Goal: Task Accomplishment & Management: Manage account settings

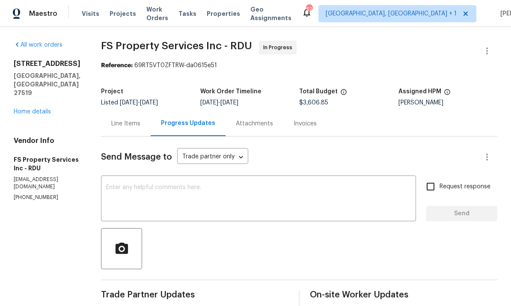
click at [38, 109] on link "Home details" at bounding box center [32, 112] width 37 height 6
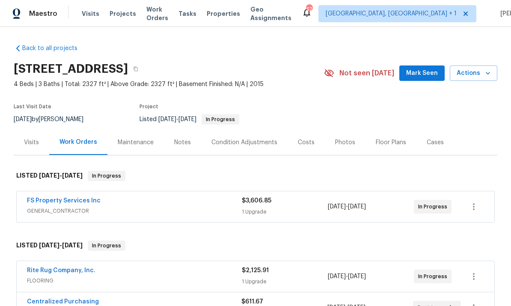
click at [72, 198] on link "FS Property Services Inc" at bounding box center [64, 201] width 74 height 6
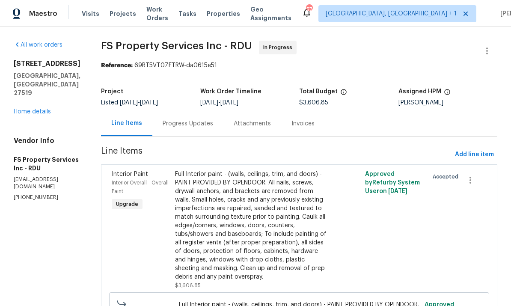
click at [200, 125] on div "Progress Updates" at bounding box center [188, 123] width 50 height 9
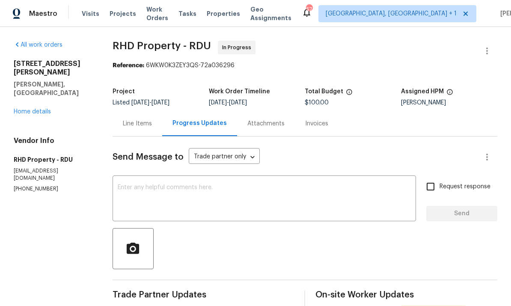
click at [39, 109] on link "Home details" at bounding box center [32, 112] width 37 height 6
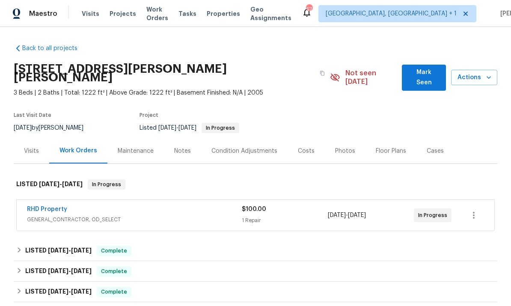
click at [59, 206] on link "RHD Property" at bounding box center [47, 209] width 40 height 6
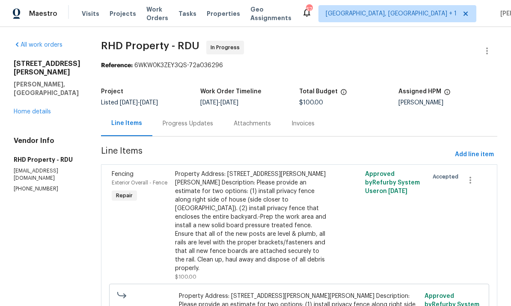
click at [198, 124] on div "Progress Updates" at bounding box center [188, 123] width 50 height 9
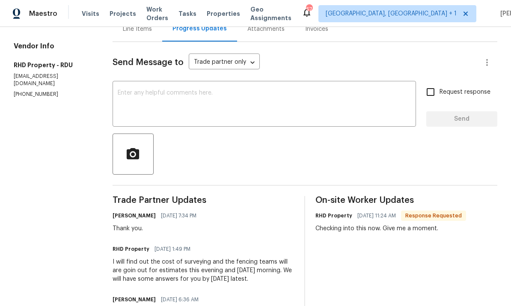
scroll to position [94, 0]
click at [153, 97] on textarea at bounding box center [264, 105] width 293 height 30
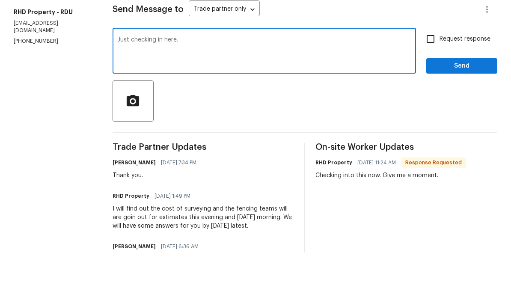
scroll to position [32, 0]
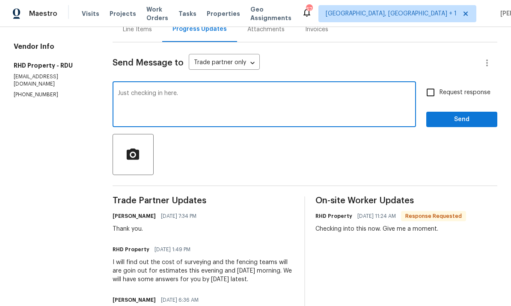
type textarea "Just checking in here."
click at [430, 83] on input "Request response" at bounding box center [430, 92] width 18 height 18
checkbox input "true"
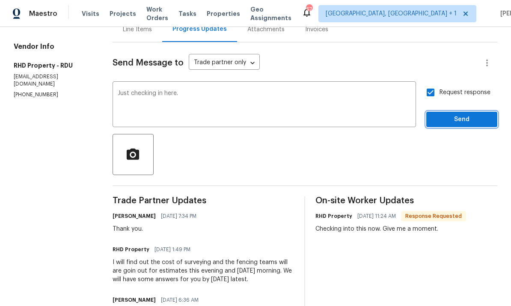
click at [469, 112] on button "Send" at bounding box center [461, 120] width 71 height 16
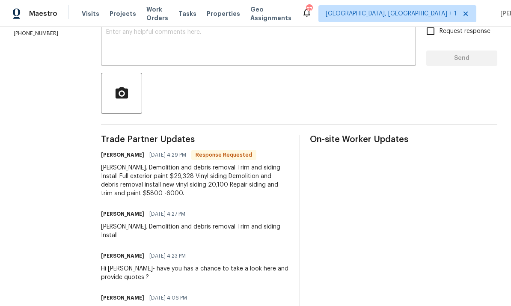
scroll to position [170, 0]
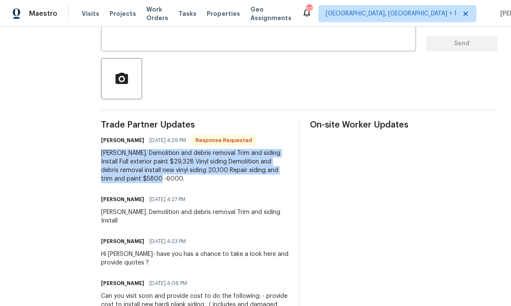
click at [359, 173] on div "On-site Worker Updates" at bounding box center [403, 237] width 187 height 233
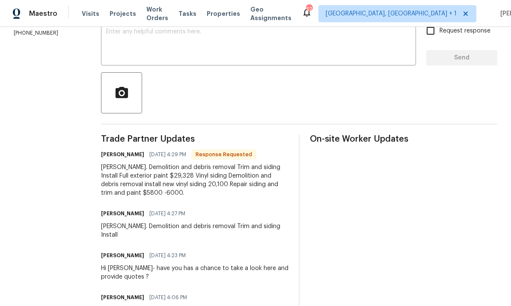
scroll to position [64, 0]
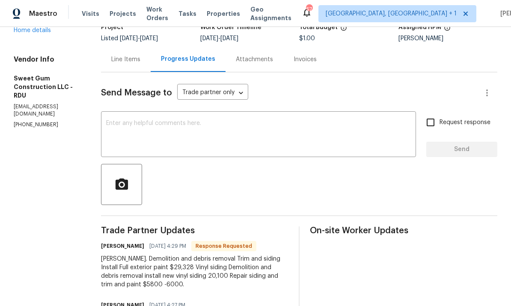
click at [157, 121] on textarea at bounding box center [258, 135] width 305 height 30
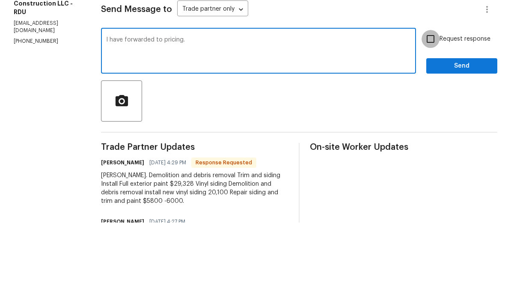
type textarea "I have forwarded to pricing."
click at [436, 113] on input "Request response" at bounding box center [430, 122] width 18 height 18
checkbox input "true"
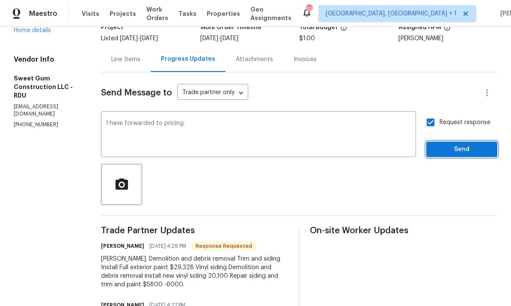
click at [454, 142] on button "Send" at bounding box center [461, 150] width 71 height 16
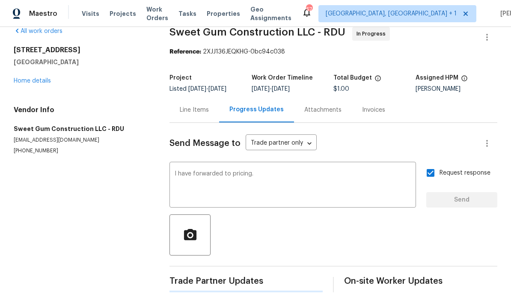
scroll to position [0, 0]
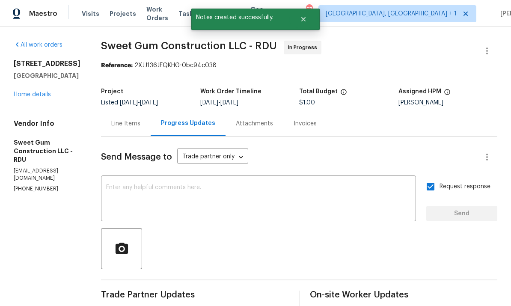
click at [33, 92] on link "Home details" at bounding box center [32, 95] width 37 height 6
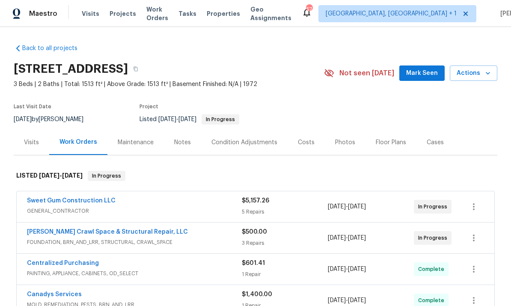
click at [86, 200] on link "Sweet Gum Construction LLC" at bounding box center [71, 201] width 89 height 6
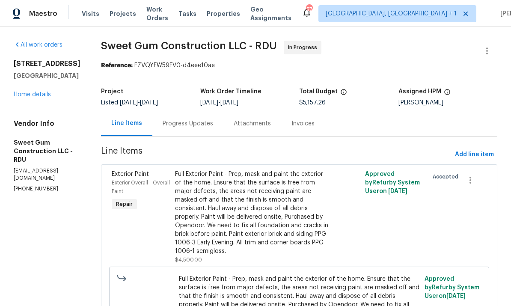
click at [209, 121] on div "Progress Updates" at bounding box center [188, 123] width 50 height 9
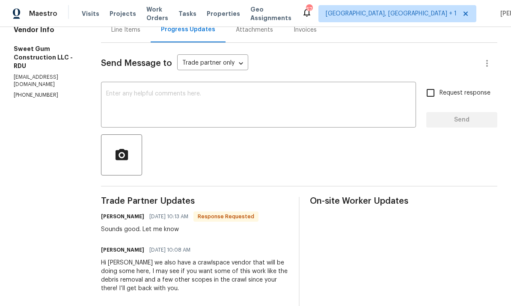
scroll to position [96, 0]
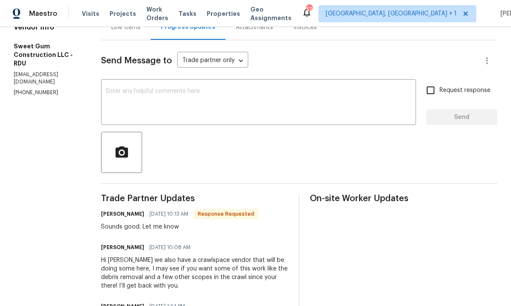
click at [174, 97] on textarea at bounding box center [258, 103] width 305 height 30
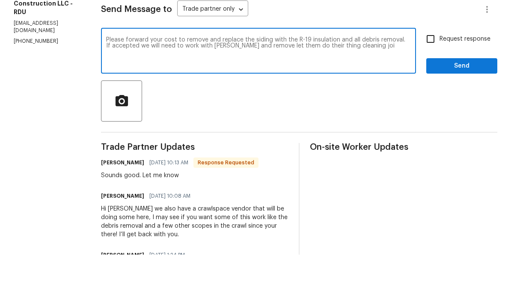
click at [382, 88] on textarea "Please forward your cost to remove and replace the siding with the R-19 insulat…" at bounding box center [258, 103] width 305 height 30
click at [398, 88] on textarea "Please forward your cost to remove and replace the siding with the R-19 insulat…" at bounding box center [258, 103] width 305 height 30
type textarea "Please forward your cost to remove and replace the siding with the R-19 insulat…"
click at [435, 81] on input "Request response" at bounding box center [430, 90] width 18 height 18
checkbox input "true"
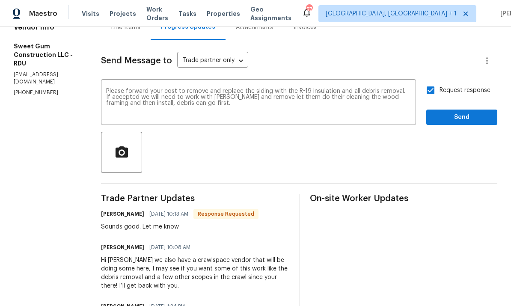
click at [466, 112] on span "Send" at bounding box center [461, 117] width 57 height 11
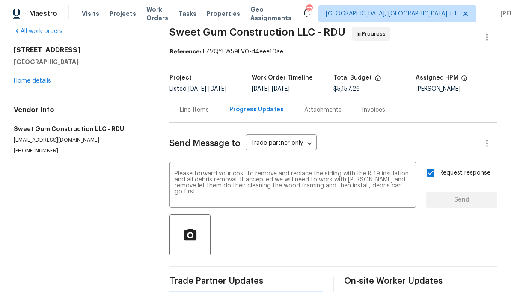
scroll to position [0, 0]
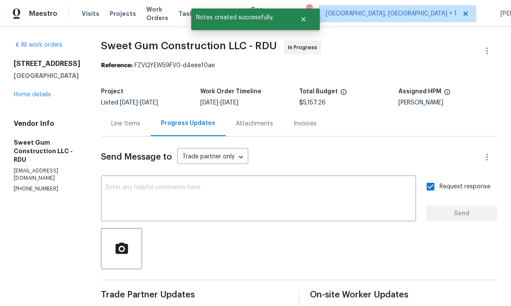
click at [35, 92] on link "Home details" at bounding box center [32, 95] width 37 height 6
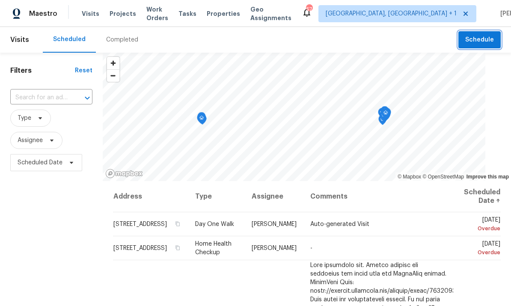
click at [482, 39] on span "Schedule" at bounding box center [479, 40] width 29 height 11
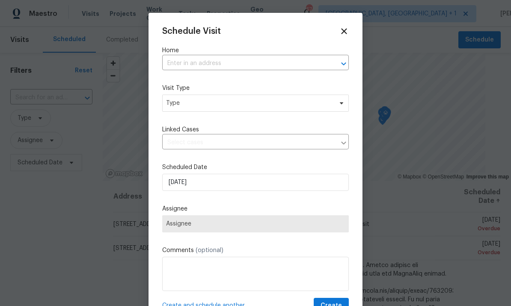
click at [193, 62] on input "text" at bounding box center [243, 63] width 163 height 13
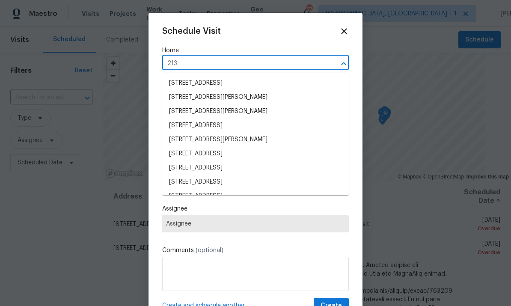
click at [199, 64] on input "213" at bounding box center [243, 63] width 163 height 13
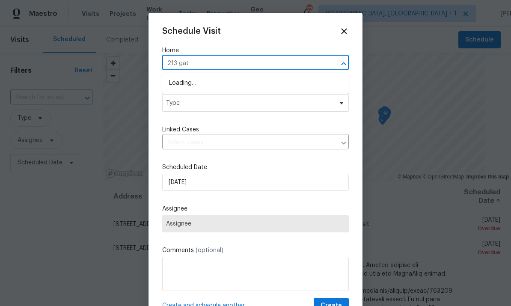
type input "213 gate"
click at [238, 83] on li "[STREET_ADDRESS][PERSON_NAME]" at bounding box center [255, 83] width 187 height 14
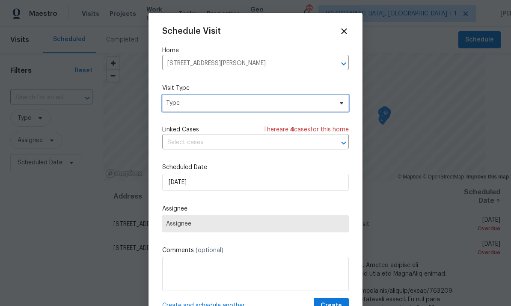
click at [339, 106] on icon at bounding box center [341, 103] width 7 height 7
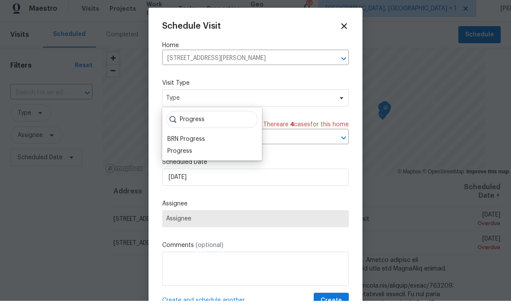
scroll to position [5, 0]
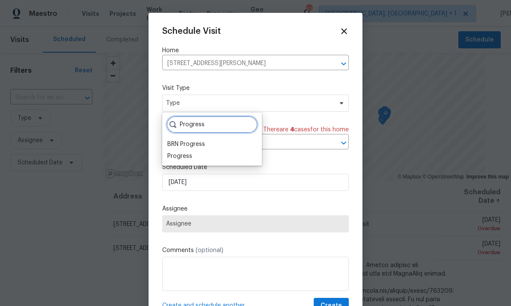
type input "Progress"
click at [188, 153] on div "Progress" at bounding box center [179, 156] width 25 height 9
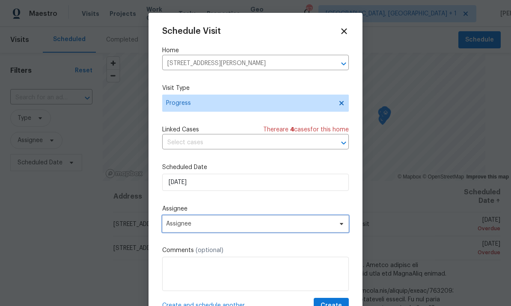
click at [337, 223] on span at bounding box center [339, 223] width 9 height 7
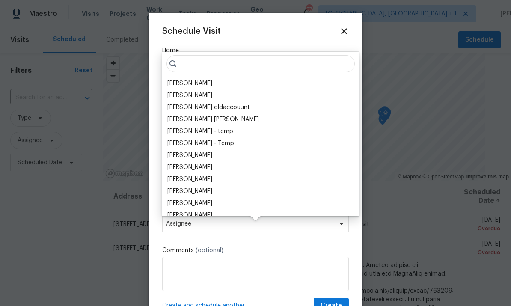
click at [200, 81] on div "[PERSON_NAME]" at bounding box center [189, 83] width 45 height 9
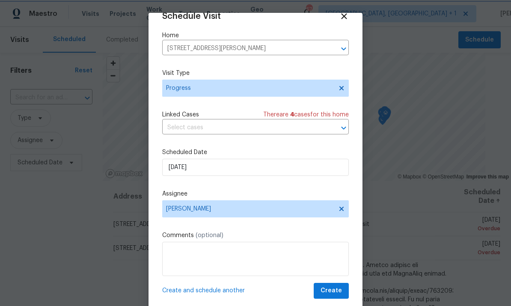
scroll to position [17, 0]
click at [338, 283] on button "Create" at bounding box center [331, 291] width 35 height 16
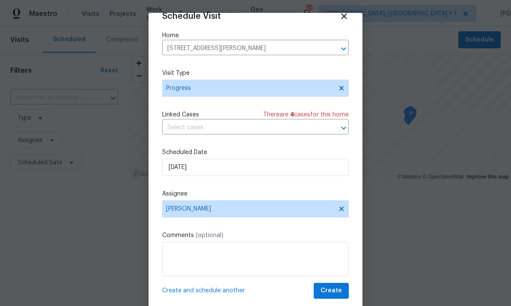
scroll to position [0, 0]
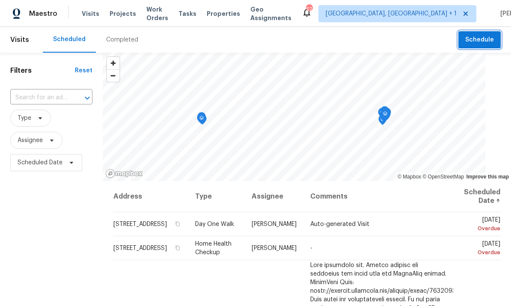
click at [483, 42] on span "Schedule" at bounding box center [479, 40] width 29 height 11
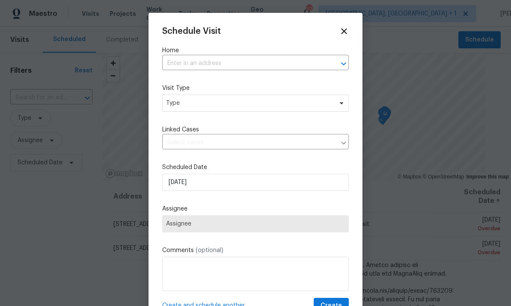
click at [185, 64] on input "text" at bounding box center [243, 63] width 163 height 13
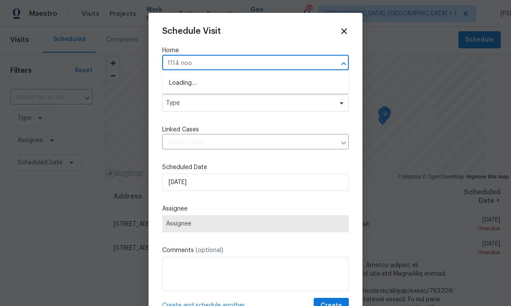
type input "1114 noor"
click at [235, 85] on li "1114 Noor Ln, Fuquay Varina, NC 27526" at bounding box center [255, 83] width 187 height 14
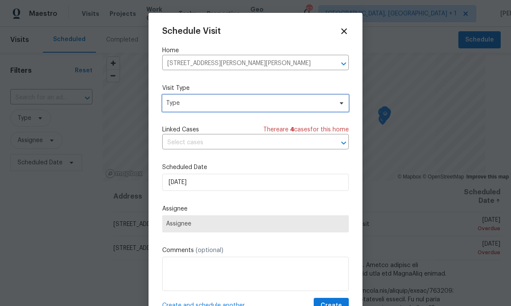
click at [335, 109] on span "Type" at bounding box center [255, 103] width 187 height 17
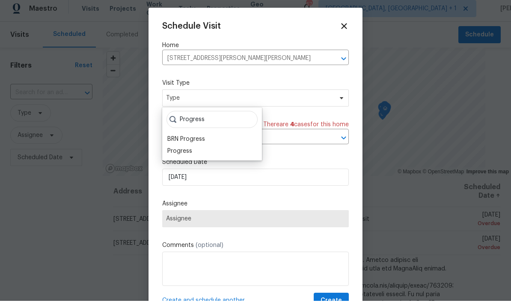
scroll to position [5, 0]
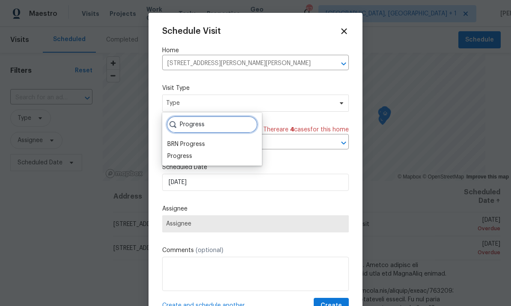
type input "Progress"
click at [191, 153] on div "Progress" at bounding box center [179, 156] width 25 height 9
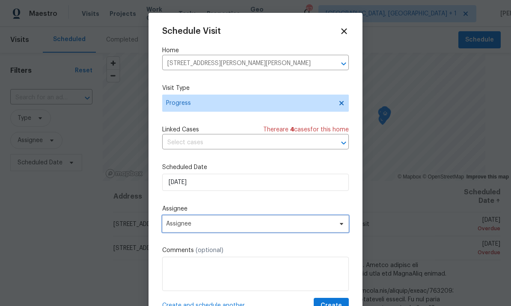
click at [340, 225] on icon at bounding box center [341, 224] width 3 height 2
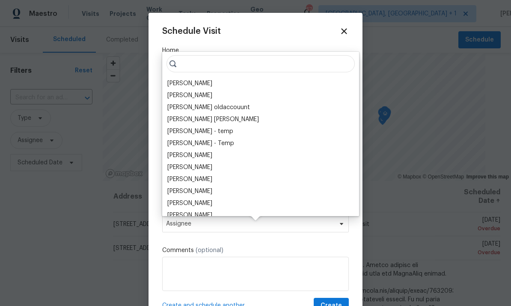
click at [200, 79] on div "[PERSON_NAME]" at bounding box center [189, 83] width 45 height 9
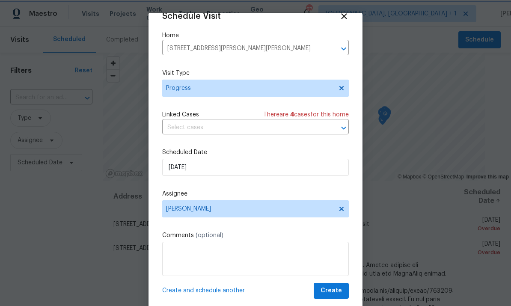
scroll to position [17, 0]
click at [336, 291] on span "Create" at bounding box center [330, 290] width 21 height 11
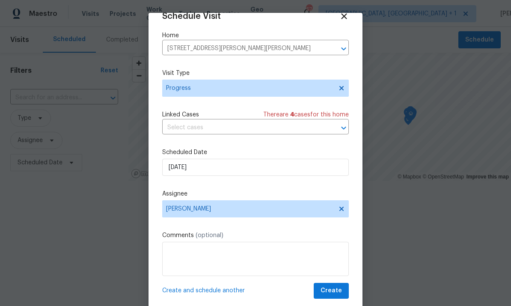
scroll to position [0, 0]
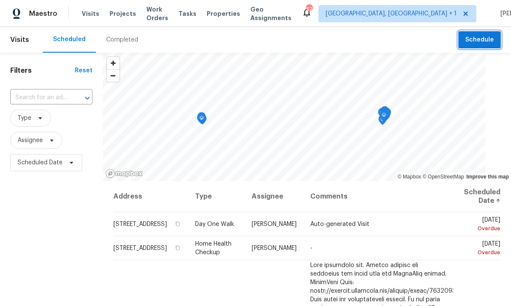
click at [482, 40] on span "Schedule" at bounding box center [479, 40] width 29 height 11
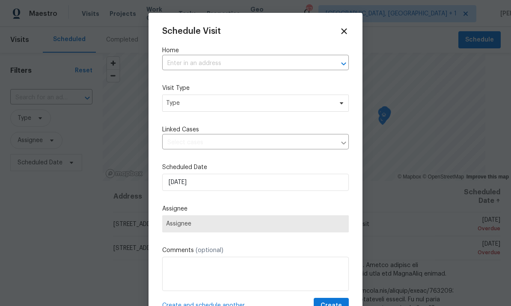
click at [207, 61] on input "text" at bounding box center [243, 63] width 163 height 13
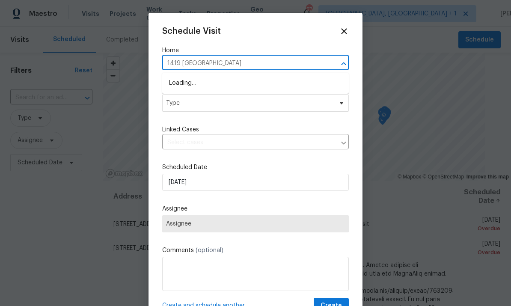
type input "1419 Glenwater"
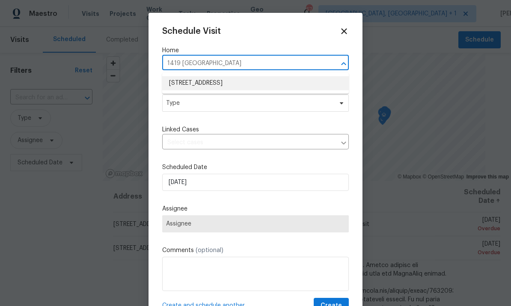
click at [249, 85] on li "1419 Glenwater Dr, Cary, NC 27519" at bounding box center [255, 83] width 187 height 14
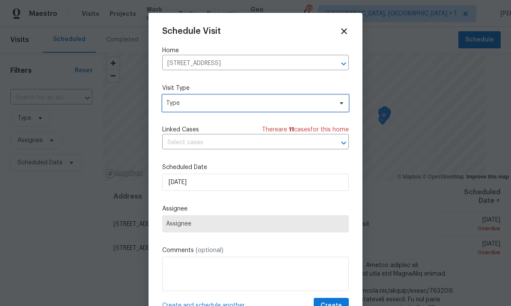
click at [341, 104] on icon at bounding box center [341, 103] width 3 height 2
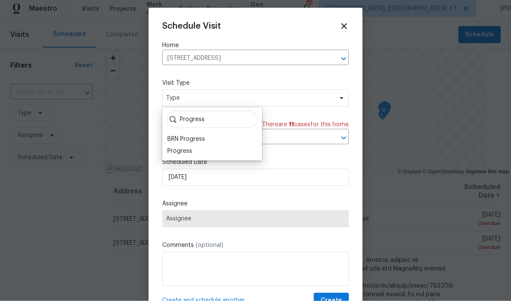
scroll to position [5, 0]
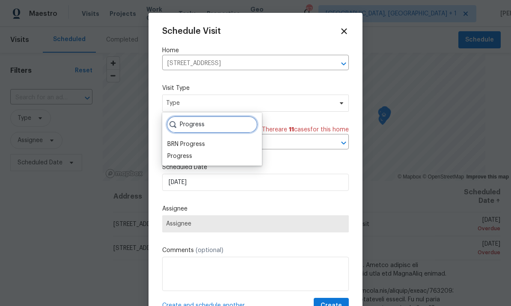
type input "Progress"
click at [181, 153] on div "Progress" at bounding box center [179, 156] width 25 height 9
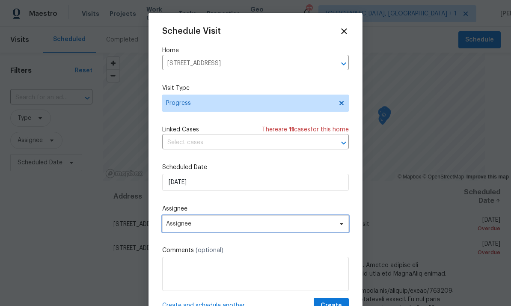
click at [338, 227] on span at bounding box center [339, 223] width 9 height 7
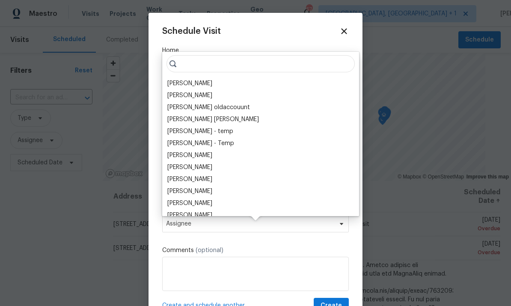
click at [202, 79] on div "[PERSON_NAME]" at bounding box center [189, 83] width 45 height 9
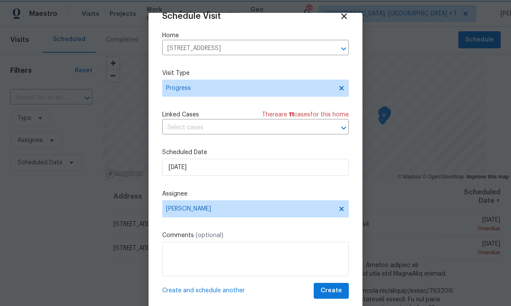
scroll to position [17, 0]
click at [334, 287] on span "Create" at bounding box center [330, 290] width 21 height 11
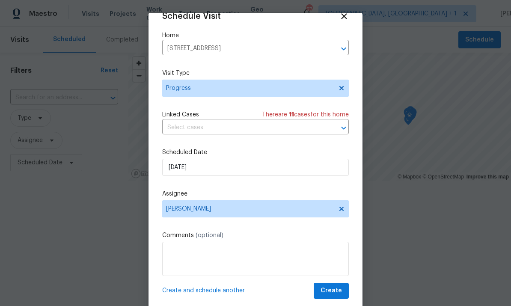
scroll to position [0, 0]
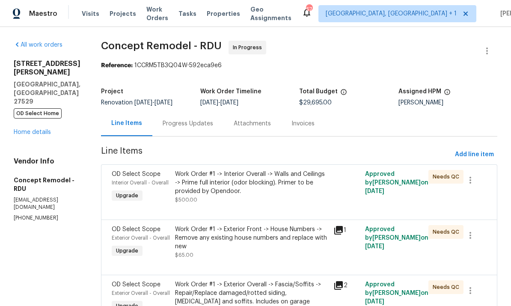
click at [35, 129] on link "Home details" at bounding box center [32, 132] width 37 height 6
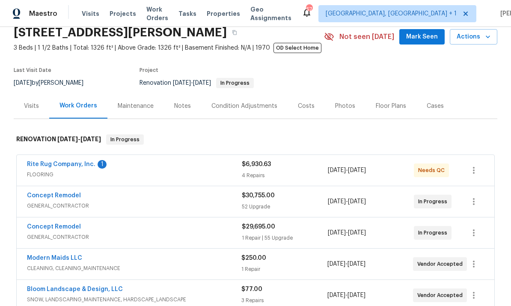
scroll to position [37, 0]
click at [67, 166] on link "Rite Rug Company, Inc." at bounding box center [61, 164] width 68 height 6
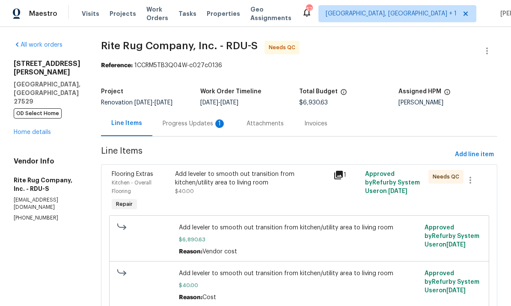
click at [198, 120] on div "Progress Updates 1" at bounding box center [194, 123] width 63 height 9
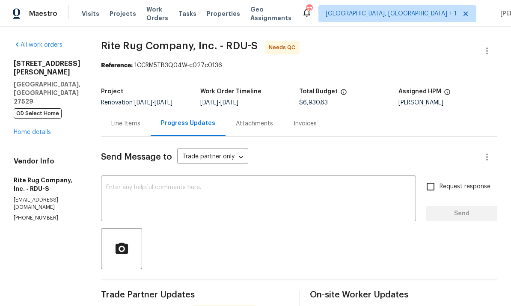
scroll to position [32, 0]
click at [41, 129] on link "Home details" at bounding box center [32, 132] width 37 height 6
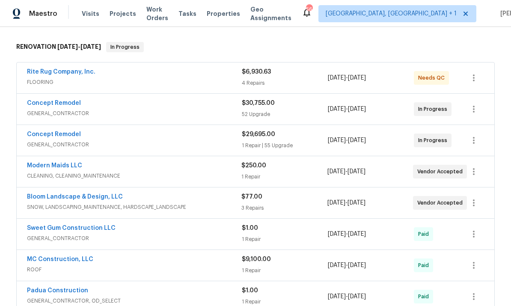
scroll to position [130, 0]
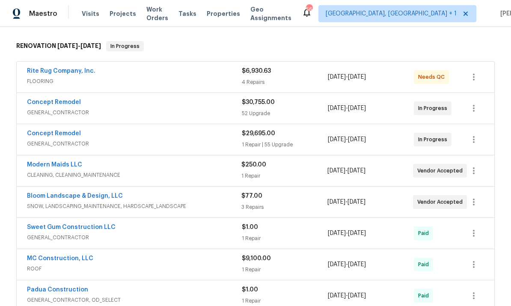
click at [92, 193] on link "Bloom Landscape & Design, LLC" at bounding box center [75, 196] width 96 height 6
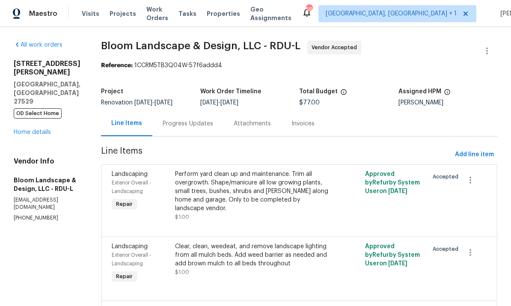
click at [41, 129] on link "Home details" at bounding box center [32, 132] width 37 height 6
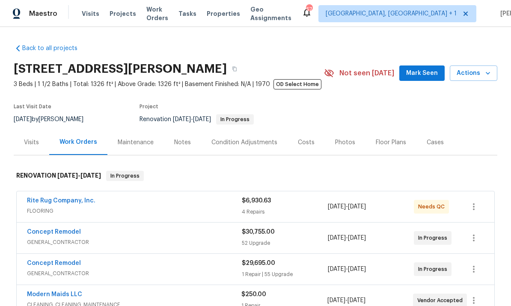
click at [182, 147] on div "Notes" at bounding box center [182, 142] width 17 height 9
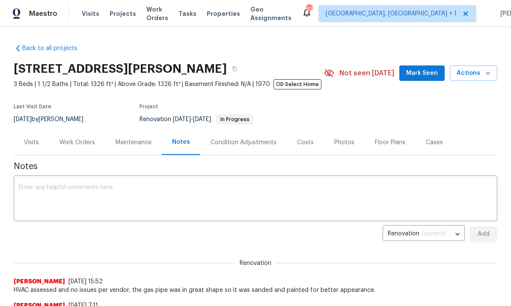
click at [82, 194] on textarea at bounding box center [255, 199] width 473 height 30
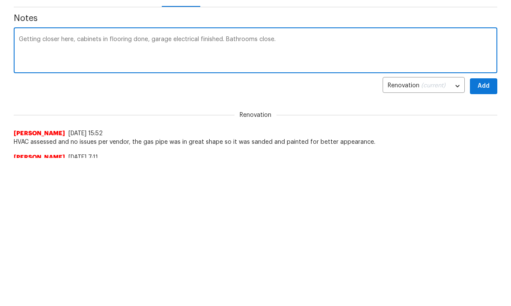
type textarea "Getting closer here, cabinets in flooring done, garage electrical finished. Bat…"
click at [481, 229] on span "Add" at bounding box center [484, 234] width 14 height 11
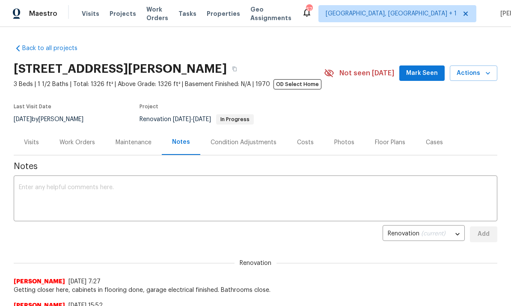
click at [426, 74] on span "Mark Seen" at bounding box center [422, 73] width 32 height 11
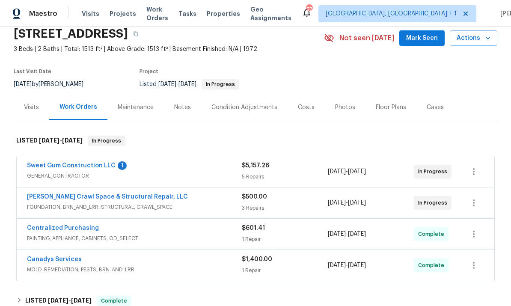
scroll to position [45, 0]
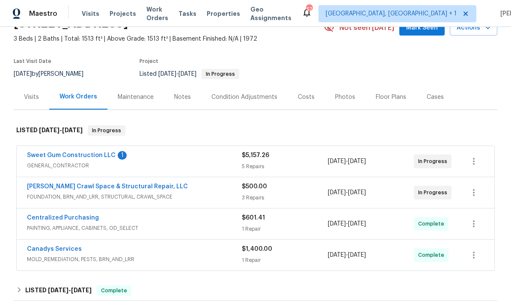
click at [86, 155] on link "Sweet Gum Construction LLC" at bounding box center [71, 155] width 89 height 6
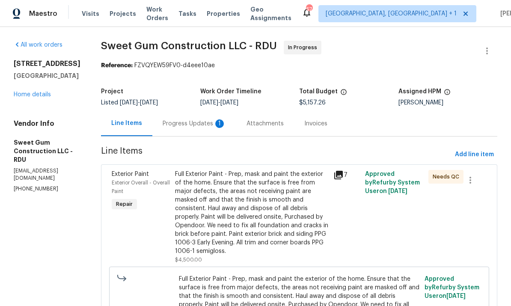
click at [210, 128] on div "Progress Updates 1" at bounding box center [194, 123] width 63 height 9
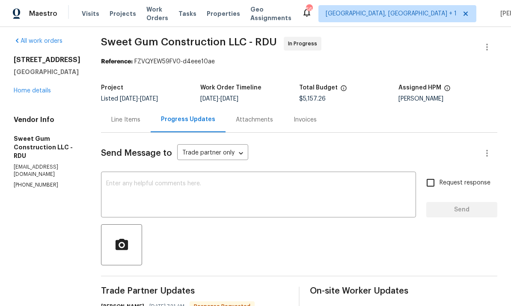
scroll to position [3, 0]
click at [33, 92] on link "Home details" at bounding box center [32, 91] width 37 height 6
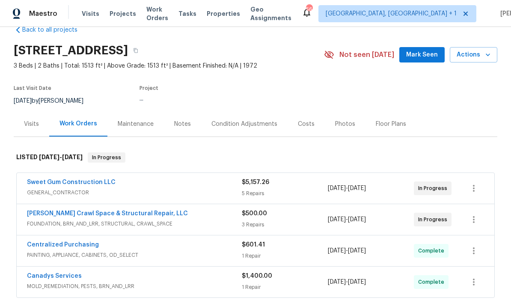
scroll to position [23, 0]
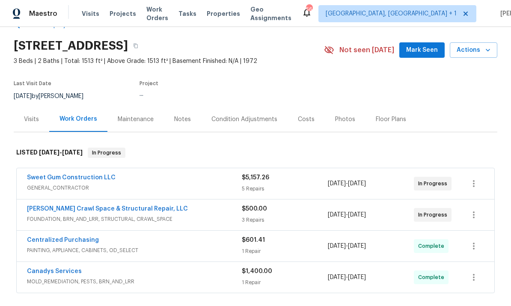
click at [139, 211] on link "[PERSON_NAME] Crawl Space & Structural Repair, LLC" at bounding box center [107, 209] width 161 height 6
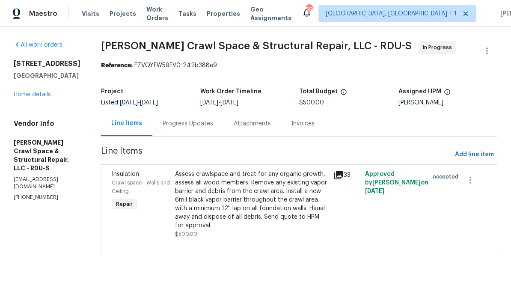
click at [192, 123] on div "Progress Updates" at bounding box center [188, 123] width 50 height 9
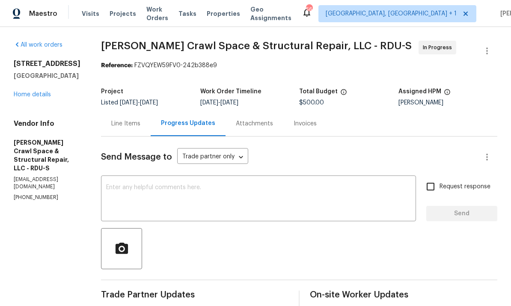
click at [201, 191] on textarea at bounding box center [258, 199] width 305 height 30
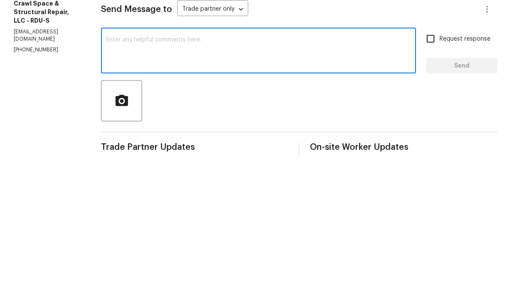
click at [134, 184] on textarea at bounding box center [258, 199] width 305 height 30
paste textarea "Sub Structure Wash 1300.0 $2,860.00 Falcone Crawl Space NC 99715, SC 124693 htt…"
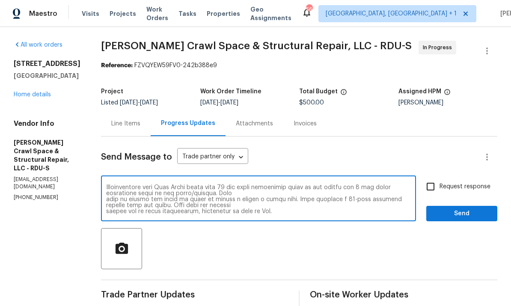
scroll to position [29, 0]
click at [234, 184] on textarea at bounding box center [258, 199] width 305 height 30
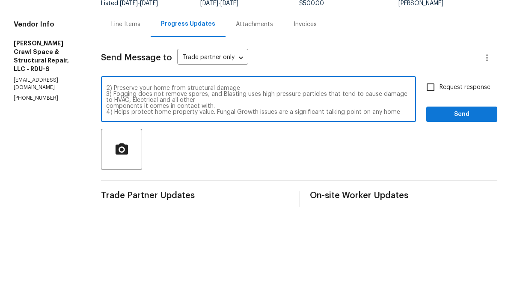
scroll to position [60, 0]
type textarea "Sub Structure Wash 1300.0 $2,860.00 Falcone Crawl Space NC 99715, SC 124693 htt…"
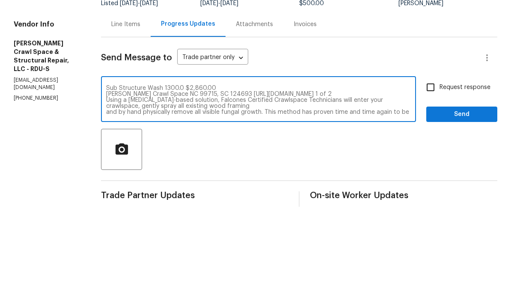
scroll to position [0, 0]
click at [118, 184] on textarea "Sub Structure Wash 1300.0 $2,860.00 Falcone Crawl Space NC 99715, SC 124693 htt…" at bounding box center [258, 199] width 305 height 30
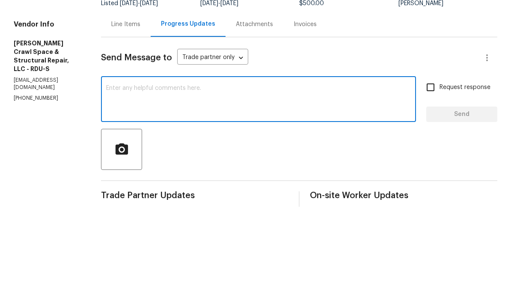
scroll to position [32, 0]
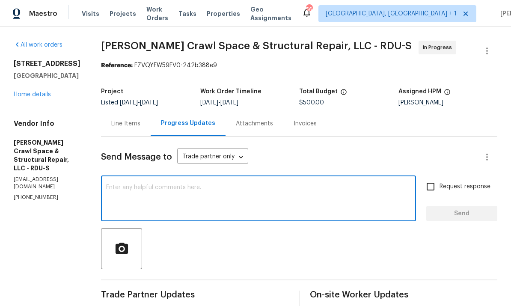
click at [125, 184] on textarea at bounding box center [258, 199] width 305 height 30
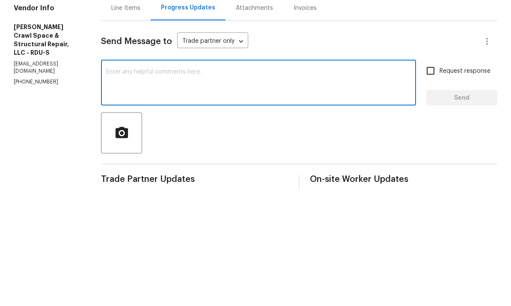
click at [128, 184] on textarea at bounding box center [258, 199] width 305 height 30
paste textarea "Sub Structure Wash 1300.0 $2,860.00"
click at [128, 184] on textarea "Sub Structure Wash 1300.0 $2,860.00" at bounding box center [258, 199] width 305 height 30
paste textarea "Encapsulation System with Wall Liner Includes: 1300.0 $4,550.00"
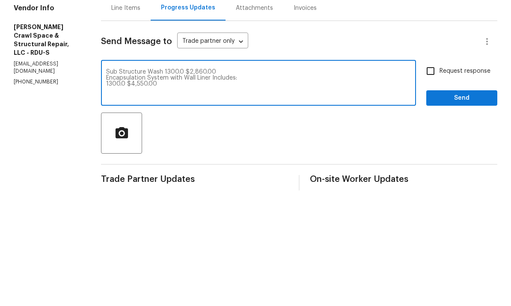
click at [136, 184] on textarea "Sub Structure Wash 1300.0 $2,860.00 Encapsulation System with Wall Liner Includ…" at bounding box center [258, 199] width 305 height 30
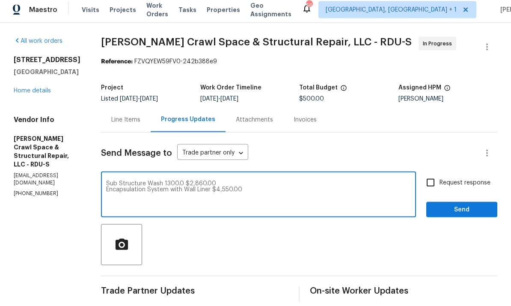
scroll to position [25, 0]
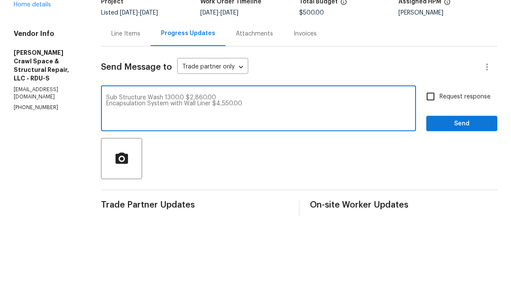
click at [117, 184] on textarea "Sub Structure Wash 1300.0 $2,860.00 Encapsulation System with Wall Liner $4,550…" at bounding box center [258, 199] width 305 height 30
click at [121, 178] on div "Sub Structure Wash 1300.0 $2,860.00 Encapsulation System with Wall Liner $4,550…" at bounding box center [258, 200] width 315 height 44
click at [122, 178] on div "Sub Structure Wash 1300.0 $2,860.00 Encapsulation System with Wall Liner $4,550…" at bounding box center [258, 200] width 315 height 44
click at [125, 178] on div "Sub Structure Wash 1300.0 $2,860.00 Encapsulation System with Wall Liner $4,550…" at bounding box center [258, 200] width 315 height 44
click at [128, 184] on textarea "Sub Structure Wash 1300.0 $2,860.00 Encapsulation System with Wall Liner $4,550…" at bounding box center [258, 199] width 305 height 30
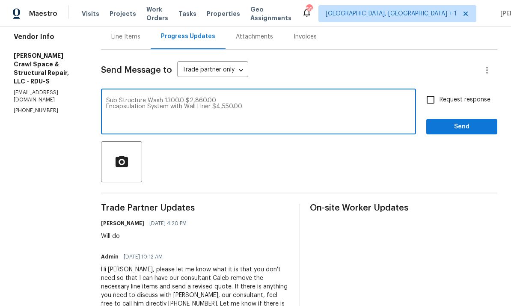
scroll to position [75, 0]
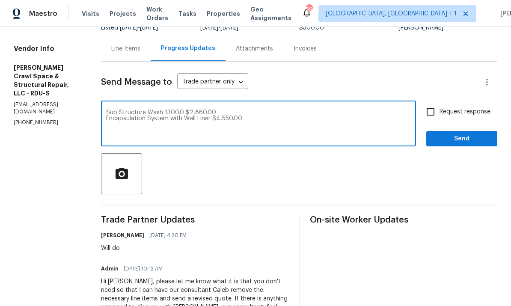
click at [121, 110] on textarea "Sub Structure Wash 1300.0 $2,860.00 Encapsulation System with Wall Liner $4,550…" at bounding box center [258, 125] width 305 height 30
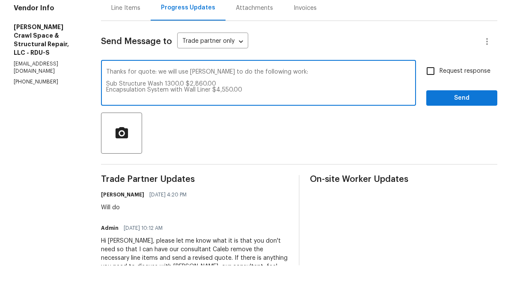
click at [115, 110] on textarea "Thanks for quote: we will use Falcone to do the following work: Sub Structure W…" at bounding box center [258, 125] width 305 height 30
click at [268, 110] on textarea "Thanks for quote: we will use Falcone to do the following work: Sub Structure W…" at bounding box center [258, 125] width 305 height 30
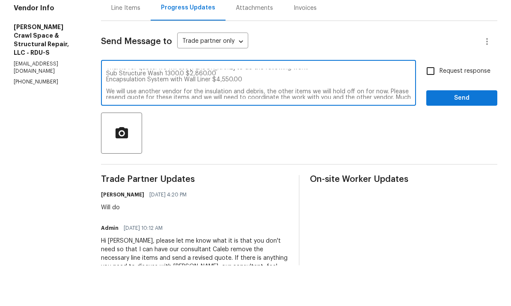
scroll to position [6, 0]
type textarea "Thanks for quote: we will use Falcone to do the following work: Sub Structure W…"
click at [430, 103] on input "Request response" at bounding box center [430, 112] width 18 height 18
checkbox input "true"
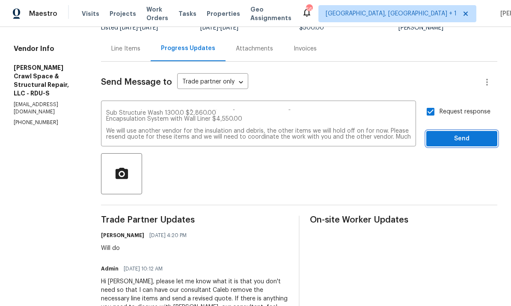
click at [465, 134] on span "Send" at bounding box center [461, 139] width 57 height 11
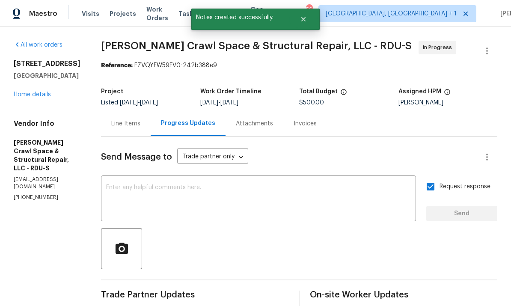
scroll to position [0, 0]
click at [45, 69] on div "3721 Suffolk St Durham, NC 27707 Home details" at bounding box center [47, 78] width 67 height 39
click at [33, 75] on div "3721 Suffolk St Durham, NC 27707 Home details" at bounding box center [47, 78] width 67 height 39
click at [40, 92] on link "Home details" at bounding box center [32, 95] width 37 height 6
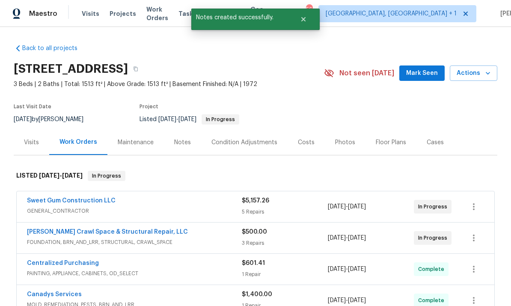
click at [92, 201] on link "Sweet Gum Construction LLC" at bounding box center [71, 201] width 89 height 6
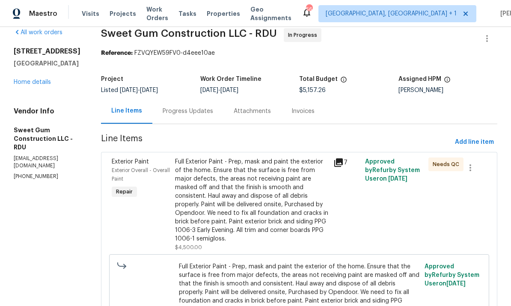
scroll to position [42, 0]
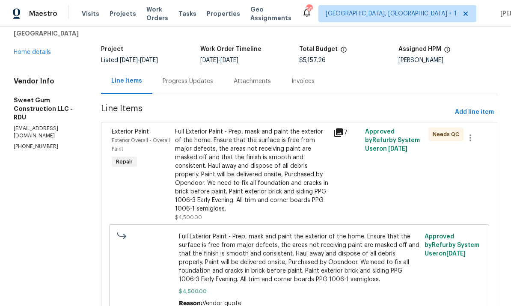
click at [204, 88] on div "Progress Updates" at bounding box center [187, 80] width 71 height 25
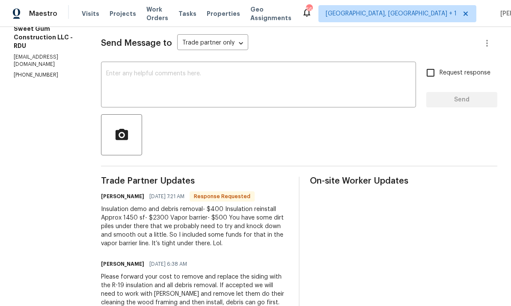
scroll to position [114, 0]
click at [124, 209] on div "Insulation demo and debris removal- $400 Insulation reinstall Approx 1450 sf- $…" at bounding box center [194, 226] width 187 height 43
click at [124, 208] on div "Insulation demo and debris removal- $400 Insulation reinstall Approx 1450 sf- $…" at bounding box center [194, 226] width 187 height 43
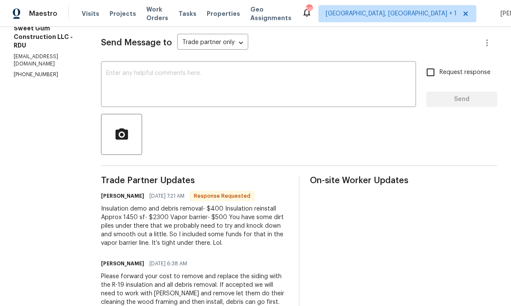
click at [154, 85] on textarea at bounding box center [258, 85] width 305 height 30
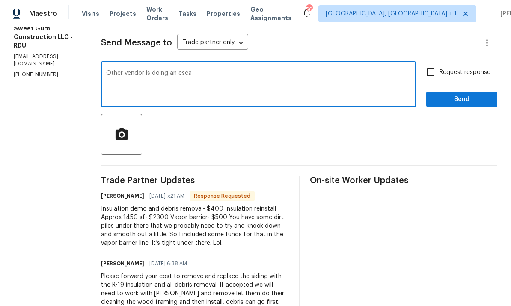
type textarea "Other vendor is doing an escap"
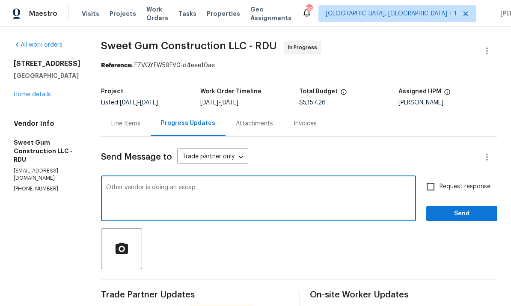
scroll to position [0, 0]
click at [34, 94] on link "Home details" at bounding box center [32, 95] width 37 height 6
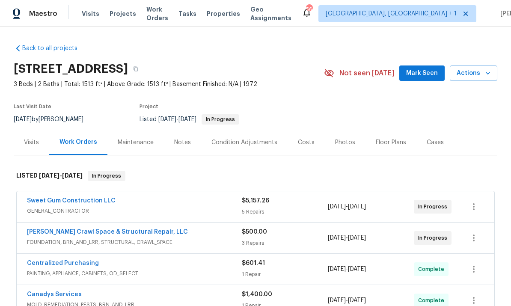
click at [126, 234] on link "Falcone Crawl Space & Structural Repair, LLC" at bounding box center [107, 232] width 161 height 6
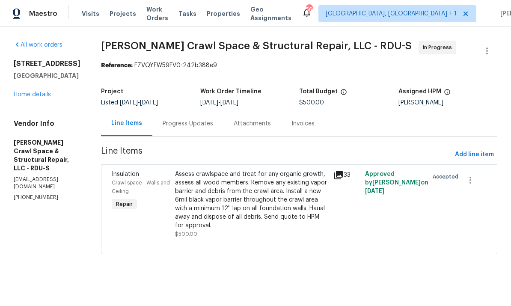
click at [196, 120] on div "Progress Updates" at bounding box center [188, 123] width 50 height 9
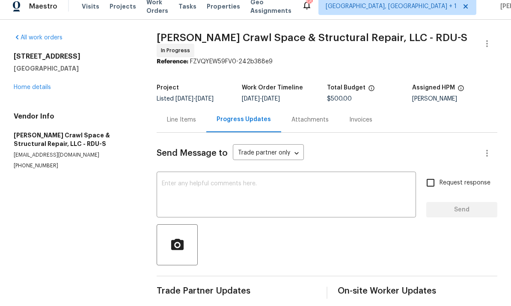
scroll to position [32, 0]
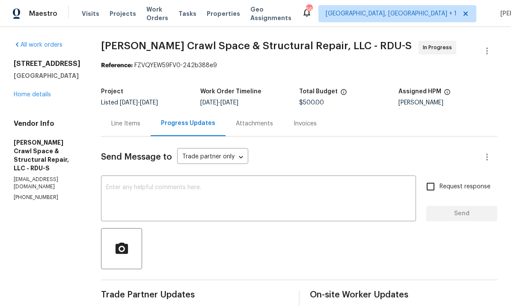
click at [33, 92] on link "Home details" at bounding box center [32, 95] width 37 height 6
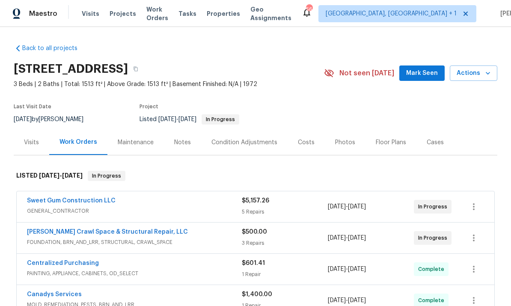
click at [76, 201] on link "Sweet Gum Construction LLC" at bounding box center [71, 201] width 89 height 6
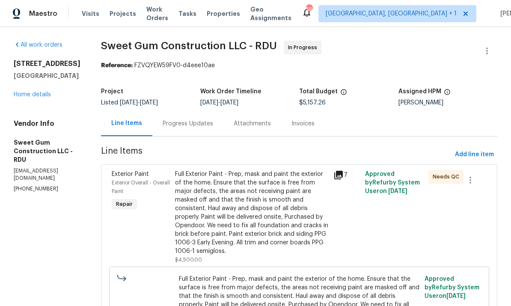
click at [205, 121] on div "Progress Updates" at bounding box center [188, 123] width 50 height 9
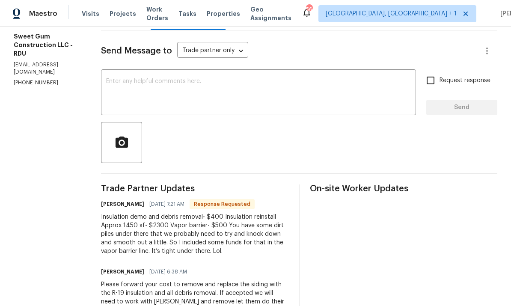
scroll to position [108, 0]
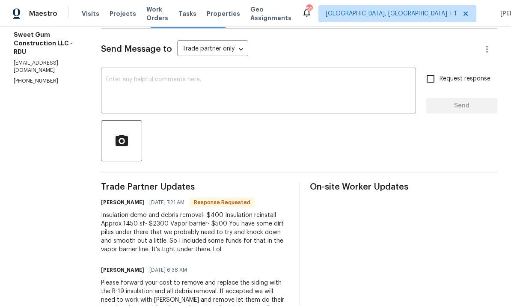
click at [152, 84] on textarea at bounding box center [258, 92] width 305 height 30
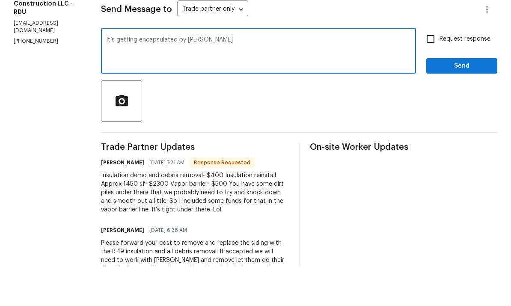
scroll to position [32, 0]
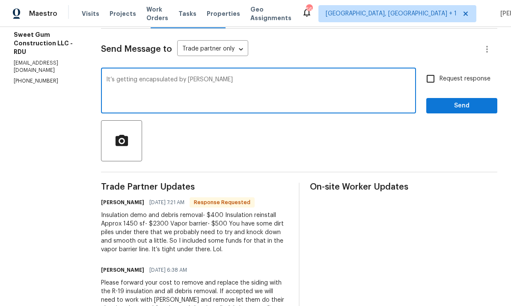
click at [247, 77] on textarea "It’s getting encapsulated by Falcone" at bounding box center [258, 92] width 305 height 30
click at [165, 77] on textarea "It’s getting encapsulated by Falcone just need the debris removed and demo and …" at bounding box center [258, 92] width 305 height 30
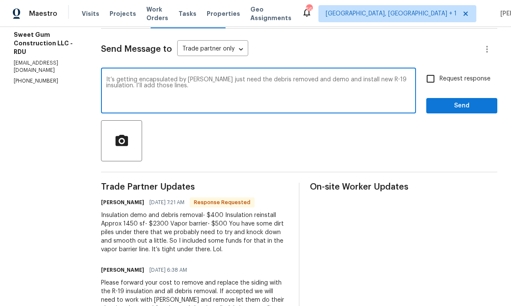
type textarea "It’s getting encapsulated by Falcone just need the debris removed and demo and …"
click at [433, 70] on input "Request response" at bounding box center [430, 79] width 18 height 18
checkbox input "true"
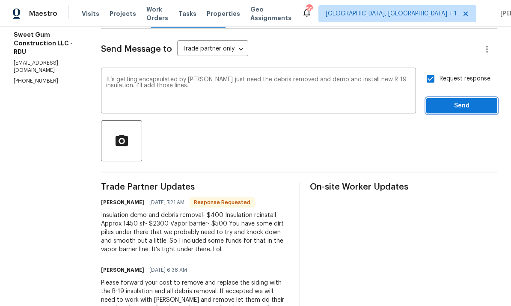
click at [458, 101] on span "Send" at bounding box center [461, 106] width 57 height 11
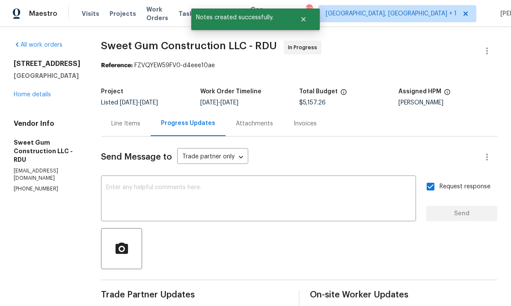
scroll to position [0, 0]
click at [34, 92] on link "Home details" at bounding box center [32, 95] width 37 height 6
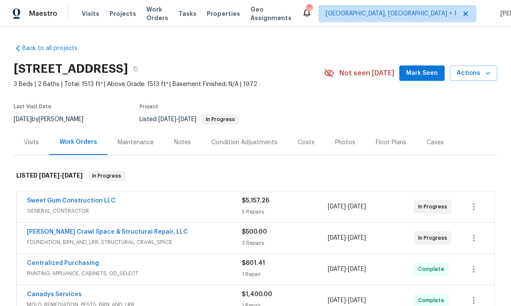
click at [70, 203] on link "Sweet Gum Construction LLC" at bounding box center [71, 201] width 89 height 6
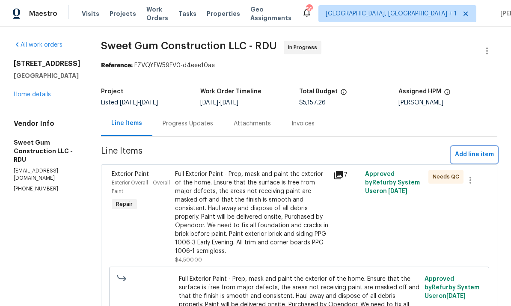
click at [480, 157] on span "Add line item" at bounding box center [474, 154] width 39 height 11
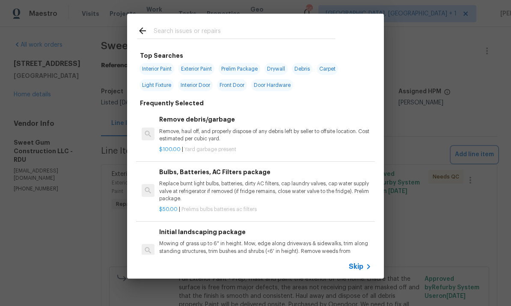
click at [446, 237] on div "Top Searches Interior Paint Exterior Paint Prelim Package Drywall Debris Carpet…" at bounding box center [255, 146] width 511 height 292
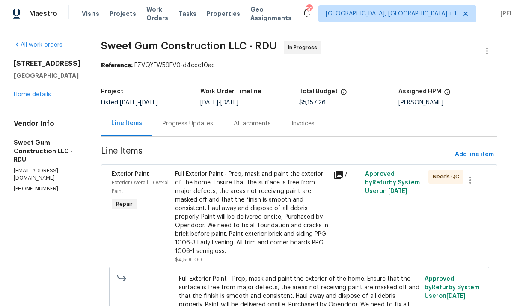
click at [343, 176] on icon at bounding box center [338, 175] width 9 height 9
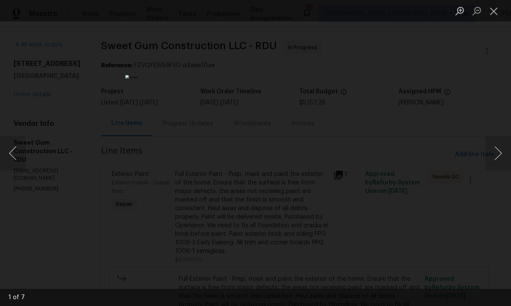
click at [498, 144] on button "Next image" at bounding box center [498, 153] width 26 height 34
click at [495, 147] on button "Next image" at bounding box center [498, 153] width 26 height 34
click at [496, 145] on button "Next image" at bounding box center [498, 153] width 26 height 34
click at [493, 146] on button "Next image" at bounding box center [498, 153] width 26 height 34
click at [497, 142] on button "Next image" at bounding box center [498, 153] width 26 height 34
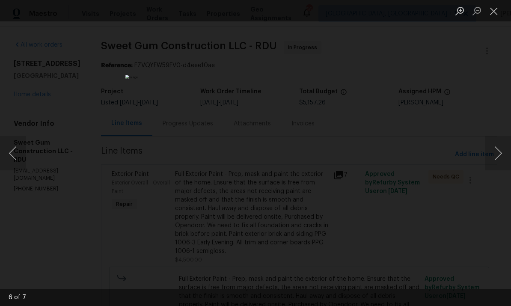
click at [498, 141] on button "Next image" at bounding box center [498, 153] width 26 height 34
click at [498, 140] on button "Next image" at bounding box center [498, 153] width 26 height 34
click at [478, 202] on div "Lightbox" at bounding box center [255, 153] width 511 height 306
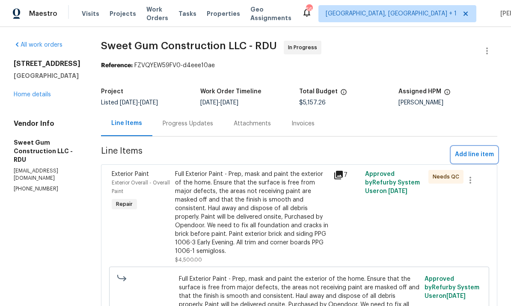
click at [480, 158] on span "Add line item" at bounding box center [474, 154] width 39 height 11
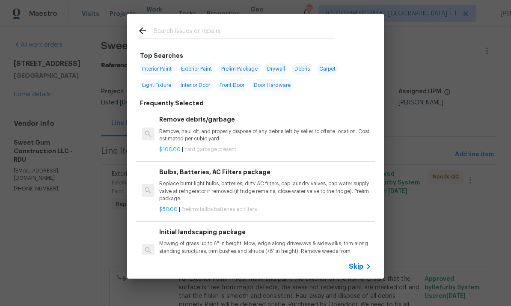
click at [164, 35] on input "text" at bounding box center [244, 32] width 181 height 13
type input "Debris"
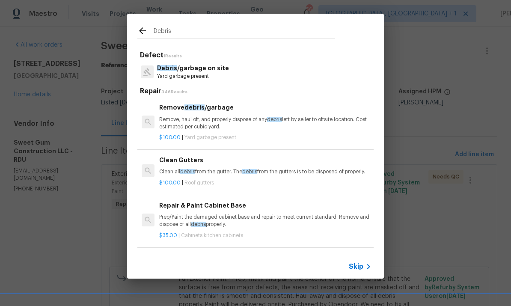
click at [203, 73] on p "Yard garbage present" at bounding box center [193, 76] width 72 height 7
click at [203, 73] on div "Debris Defect 1 Results Debris /garbage on site Yard garbage present Repair 346…" at bounding box center [255, 146] width 511 height 292
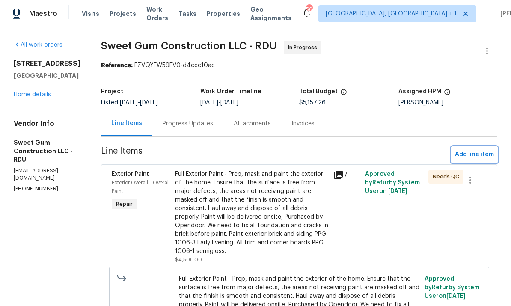
click at [478, 154] on span "Add line item" at bounding box center [474, 154] width 39 height 11
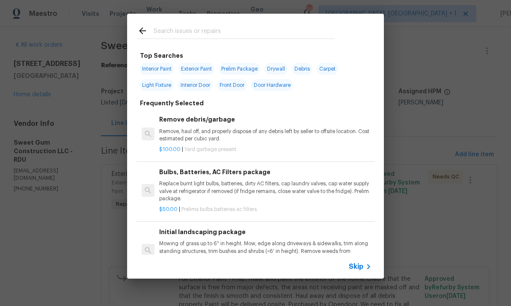
click at [172, 30] on input "text" at bounding box center [244, 32] width 181 height 13
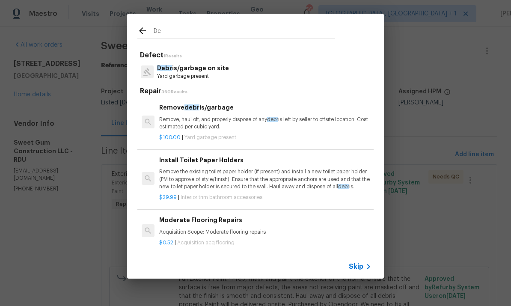
type input "D"
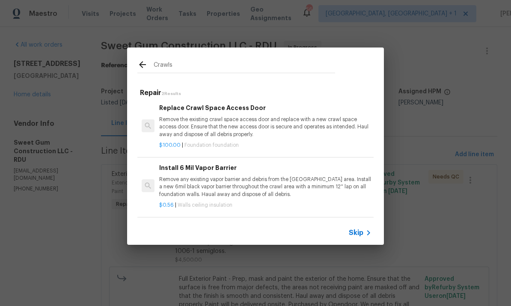
scroll to position [1, 0]
click at [180, 69] on input "Crawls" at bounding box center [244, 65] width 181 height 13
type input "Crawl"
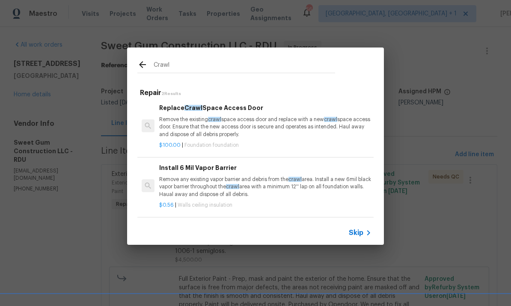
click at [141, 64] on icon at bounding box center [142, 64] width 7 height 7
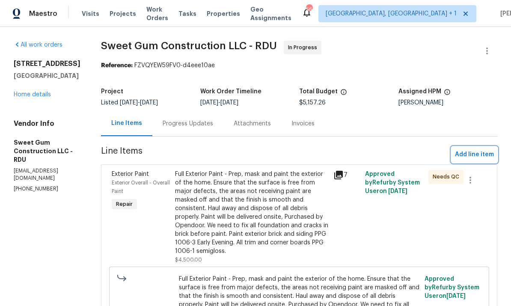
click at [470, 157] on span "Add line item" at bounding box center [474, 154] width 39 height 11
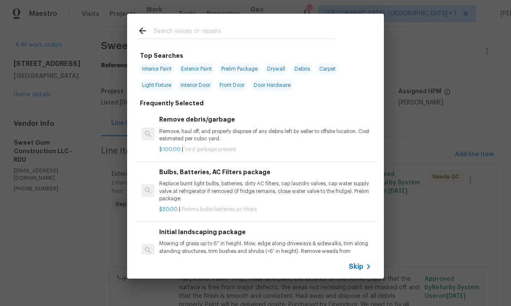
click at [157, 34] on input "text" at bounding box center [244, 32] width 181 height 13
type input "Debris"
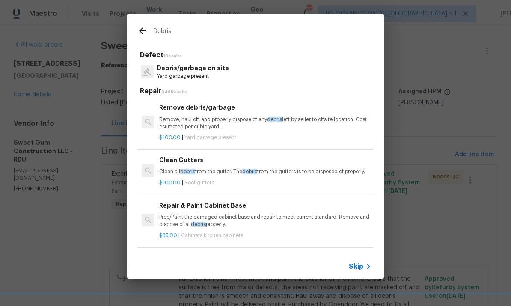
click at [202, 64] on p "Debris/garbage on site" at bounding box center [193, 68] width 72 height 9
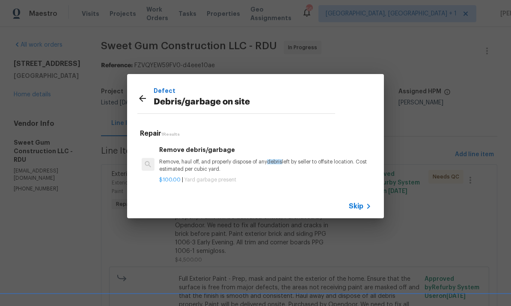
click at [207, 160] on p "Remove, haul off, and properly dispose of any debris left by seller to offsite …" at bounding box center [265, 165] width 212 height 15
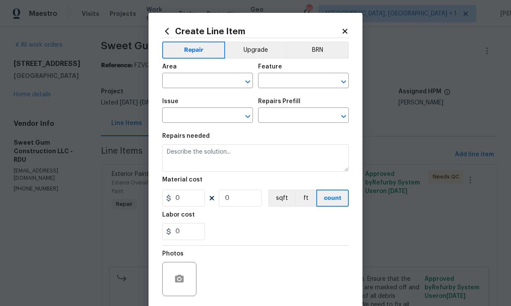
type input "Debris/garbage on site"
type input "Remove debris/garbage $100.00"
type textarea "Remove, haul off, and properly dispose of any debris left by seller to offsite …"
type input "100"
type input "1"
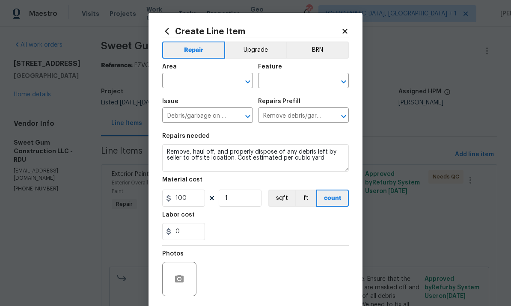
click at [188, 81] on input "text" at bounding box center [195, 81] width 67 height 13
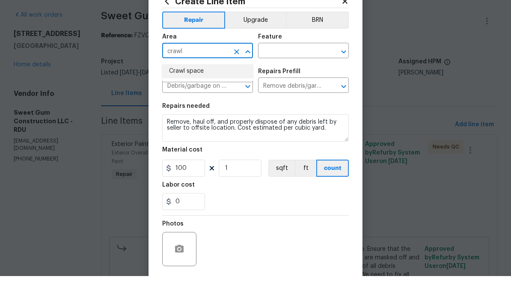
click at [193, 94] on li "Crawl space" at bounding box center [207, 101] width 91 height 14
type input "Crawl space"
click at [289, 75] on input "text" at bounding box center [291, 81] width 67 height 13
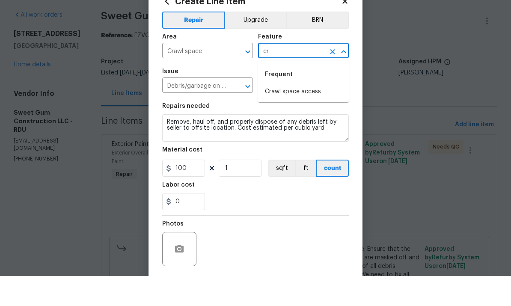
type input "c"
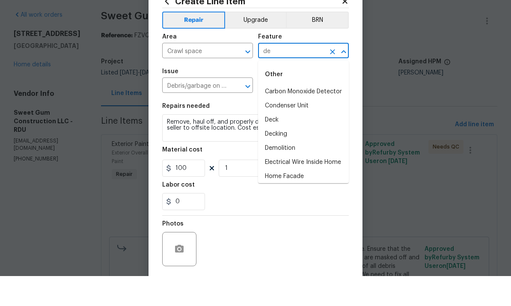
type input "d"
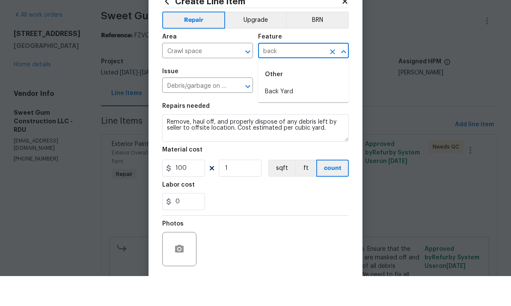
click at [277, 115] on li "Back Yard" at bounding box center [303, 122] width 91 height 14
type input "Back Yard"
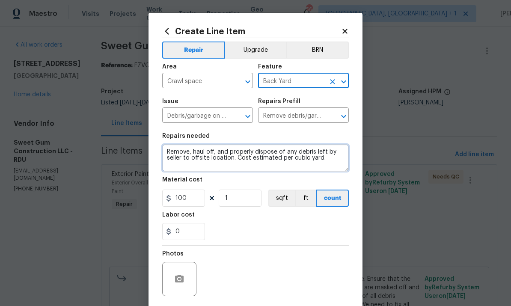
click at [313, 152] on textarea "Remove, haul off, and properly dispose of any debris left by seller to offsite …" at bounding box center [255, 157] width 187 height 27
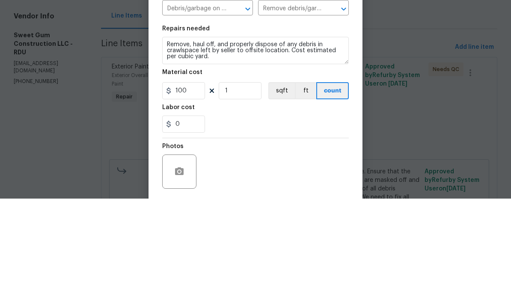
scroll to position [32, 0]
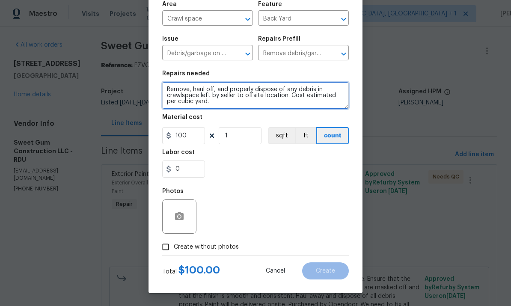
type textarea "Remove, haul off, and properly dispose of any debris in crawlspace left by sell…"
click at [163, 247] on input "Create without photos" at bounding box center [165, 247] width 16 height 16
checkbox input "true"
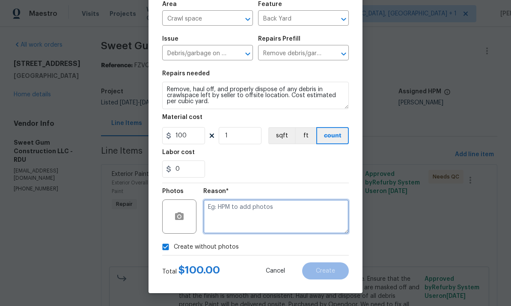
click at [248, 214] on textarea at bounding box center [275, 216] width 145 height 34
type textarea "To come"
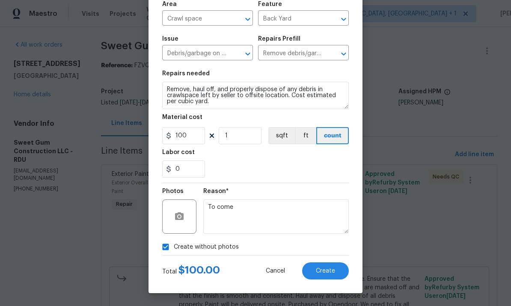
click at [331, 262] on button "Create" at bounding box center [325, 270] width 47 height 17
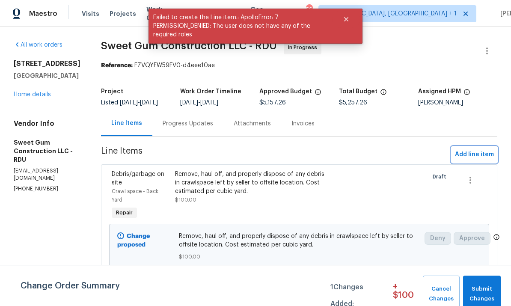
click at [472, 160] on span "Add line item" at bounding box center [474, 154] width 39 height 11
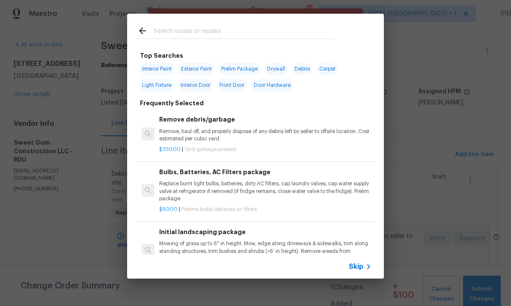
click at [182, 27] on input "text" at bounding box center [244, 32] width 181 height 13
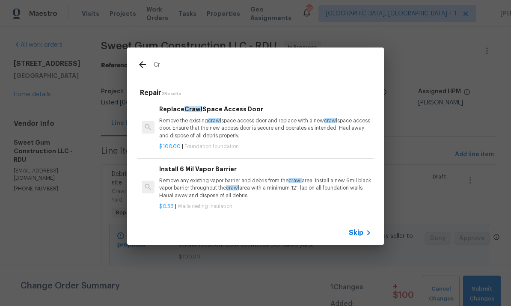
type input "C"
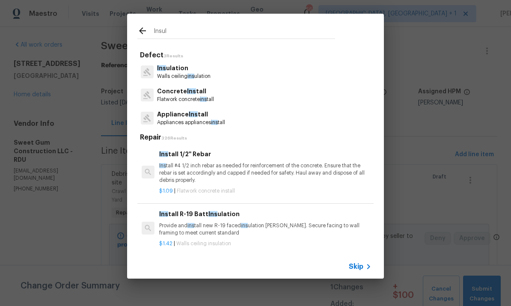
type input "Insula"
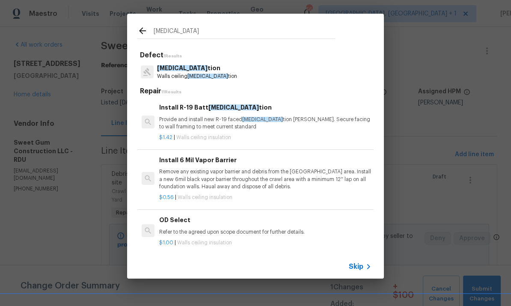
click at [229, 113] on div "Install R-19 Batt Insula tion Provide and install new R-19 faced insula tion ba…" at bounding box center [265, 117] width 212 height 28
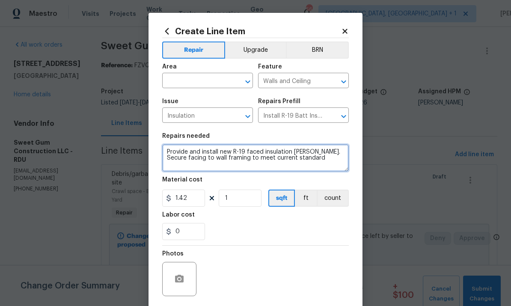
click at [309, 160] on textarea "Provide and install new R-19 faced insulation batts. Secure facing to wall fram…" at bounding box center [255, 157] width 187 height 27
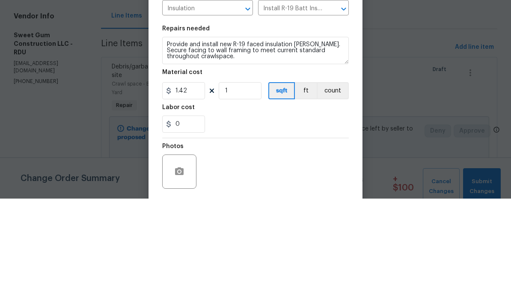
scroll to position [32, 0]
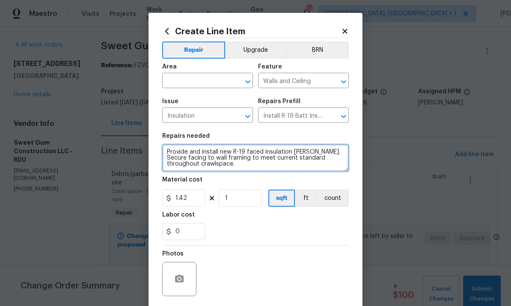
type textarea "Provide and install new R-19 faced insulation batts. Secure facing to wall fram…"
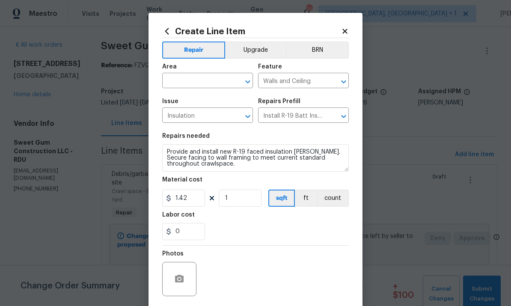
click at [198, 77] on input "text" at bounding box center [195, 81] width 67 height 13
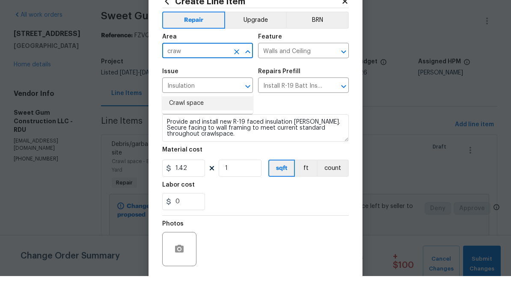
click at [195, 126] on li "Crawl space" at bounding box center [207, 133] width 91 height 14
type input "Crawl space"
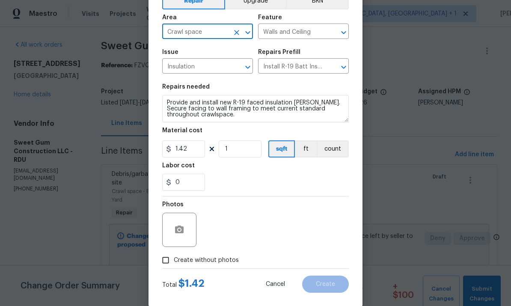
scroll to position [52, 0]
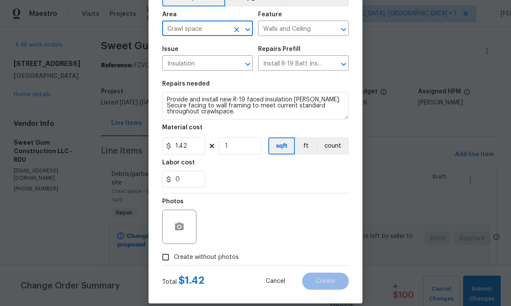
click at [166, 263] on input "Create without photos" at bounding box center [165, 257] width 16 height 16
checkbox input "true"
click at [232, 217] on textarea at bounding box center [275, 227] width 145 height 34
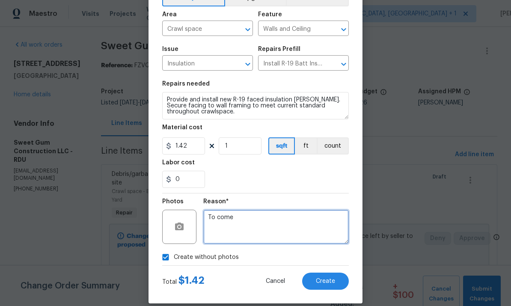
type textarea "To come"
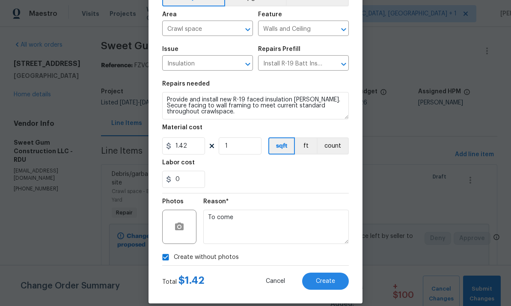
click at [333, 281] on span "Create" at bounding box center [325, 281] width 19 height 6
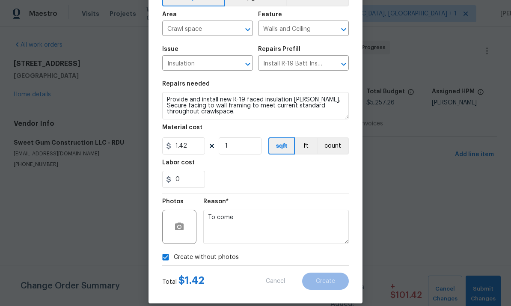
type input "0"
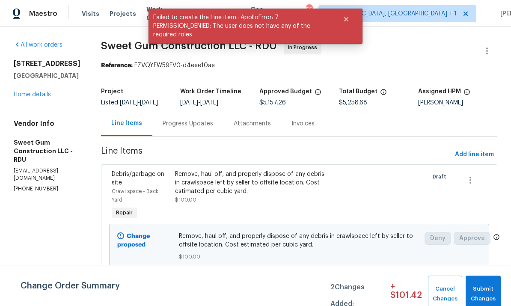
scroll to position [0, 0]
click at [205, 128] on div "Progress Updates" at bounding box center [188, 123] width 50 height 9
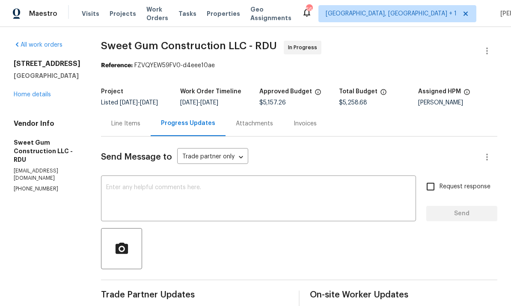
click at [140, 128] on div "Line Items" at bounding box center [125, 123] width 29 height 9
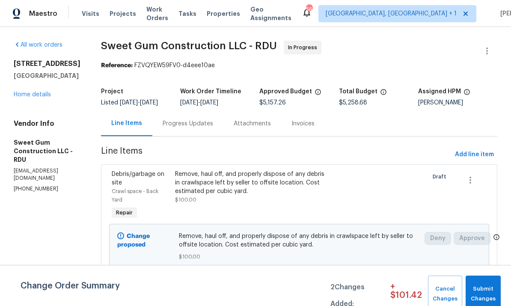
click at [258, 194] on div "Remove, haul off, and properly dispose of any debris in crawlspace left by sell…" at bounding box center [251, 183] width 153 height 26
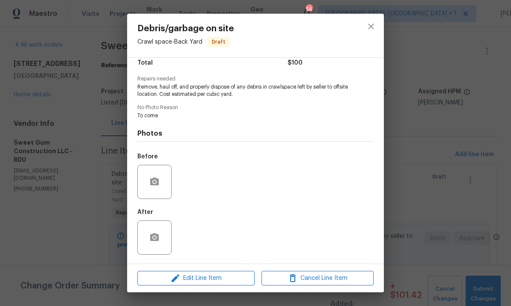
scroll to position [76, 0]
click at [208, 277] on span "Edit Line Item" at bounding box center [196, 278] width 112 height 11
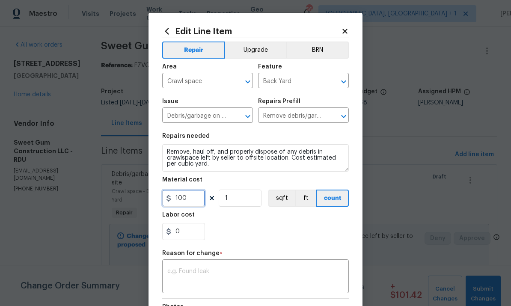
click at [191, 200] on input "100" at bounding box center [183, 198] width 43 height 17
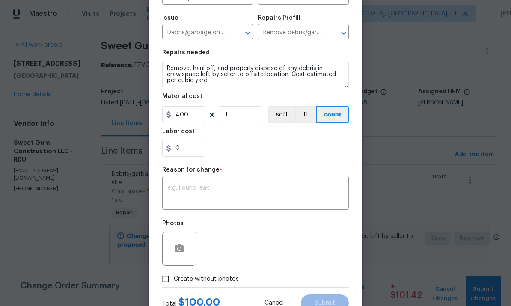
scroll to position [82, 0]
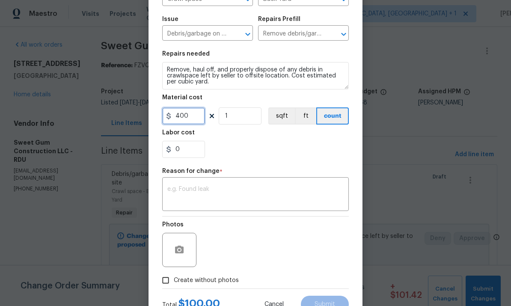
type input "400"
click at [408, 154] on body "Maestro Visits Projects Work Orders Tasks Properties Geo Assignments 56 Albuque…" at bounding box center [255, 153] width 511 height 306
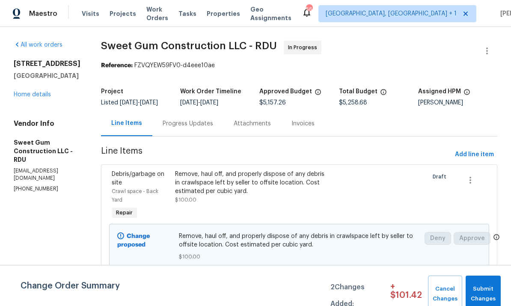
scroll to position [0, 0]
click at [203, 111] on div "Progress Updates" at bounding box center [187, 123] width 71 height 25
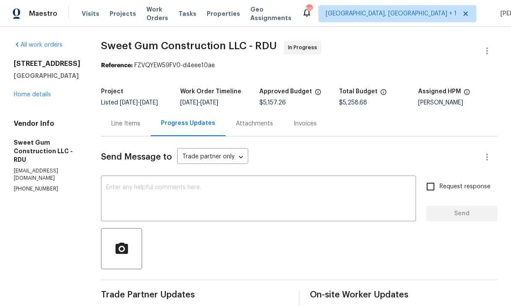
click at [140, 119] on div "Line Items" at bounding box center [125, 123] width 29 height 9
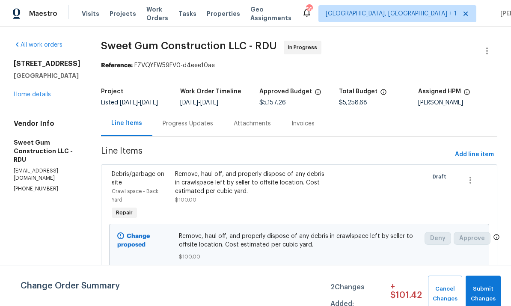
click at [231, 174] on div "Remove, haul off, and properly dispose of any debris in crawlspace left by sell…" at bounding box center [251, 183] width 153 height 26
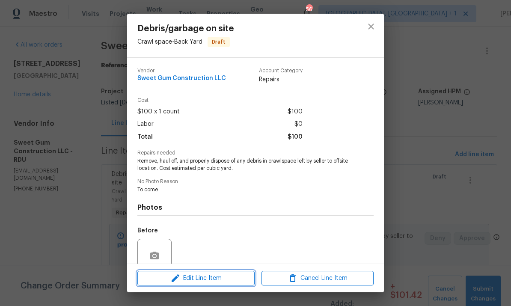
click at [217, 278] on span "Edit Line Item" at bounding box center [196, 278] width 112 height 11
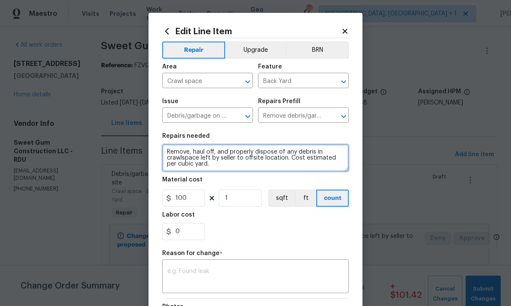
click at [287, 161] on textarea "Remove, haul off, and properly dispose of any debris in crawlspace left by sell…" at bounding box center [255, 157] width 187 height 27
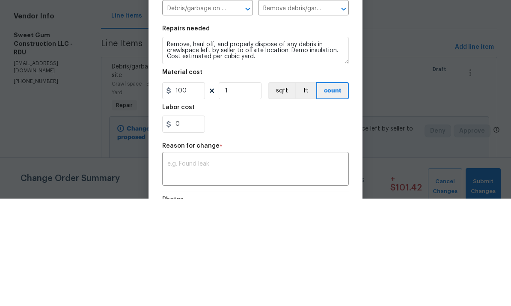
scroll to position [32, 0]
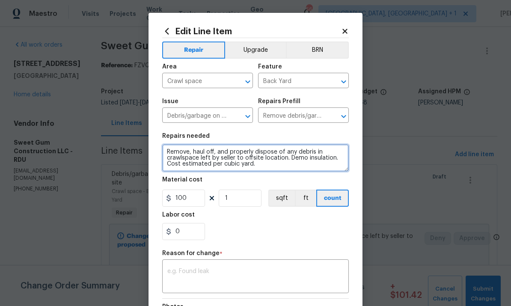
click at [260, 169] on textarea "Remove, haul off, and properly dispose of any debris in crawlspace left by sell…" at bounding box center [255, 157] width 187 height 27
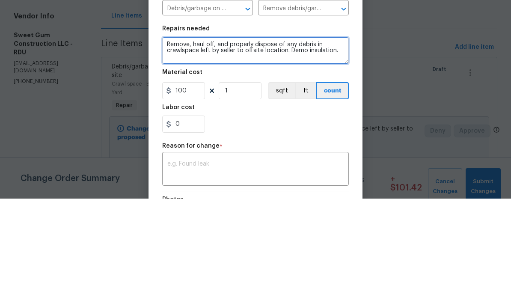
type textarea "Remove, haul off, and properly dispose of any debris in crawlspace left by sell…"
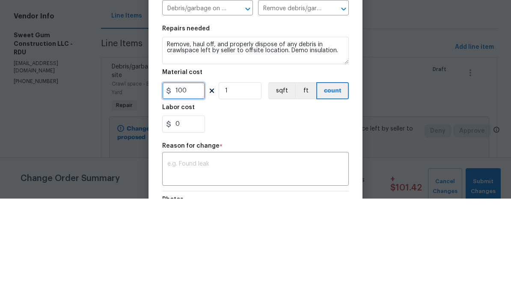
click at [198, 190] on input "100" at bounding box center [183, 198] width 43 height 17
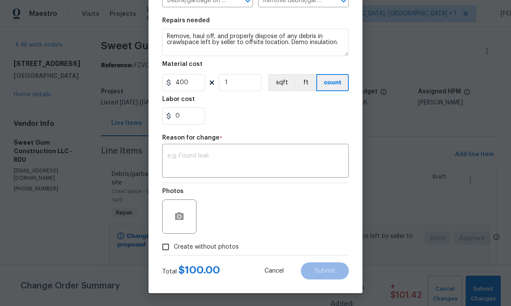
scroll to position [117, 0]
type input "400"
click at [193, 163] on textarea at bounding box center [255, 162] width 176 height 18
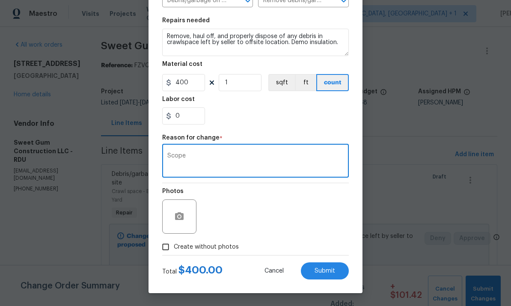
type textarea "Scope"
click at [332, 268] on span "Submit" at bounding box center [325, 271] width 21 height 6
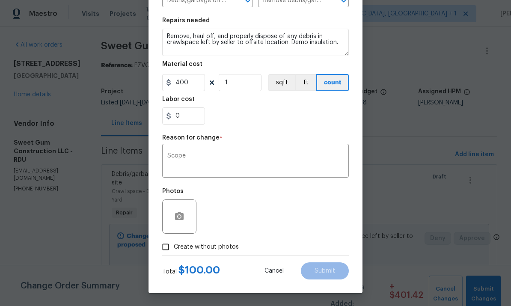
type textarea "Remove, haul off, and properly dispose of any debris in crawlspace left by sell…"
type input "100"
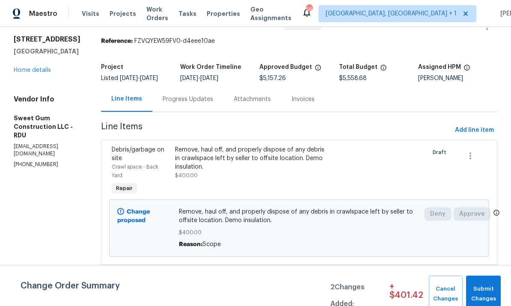
scroll to position [14, 0]
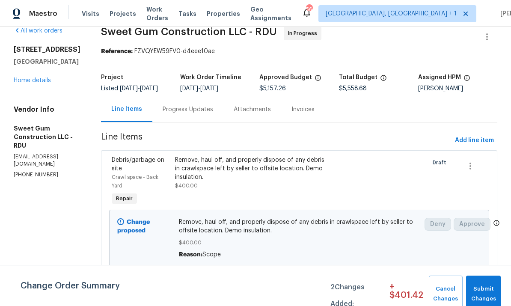
click at [203, 105] on div "Progress Updates" at bounding box center [188, 109] width 50 height 9
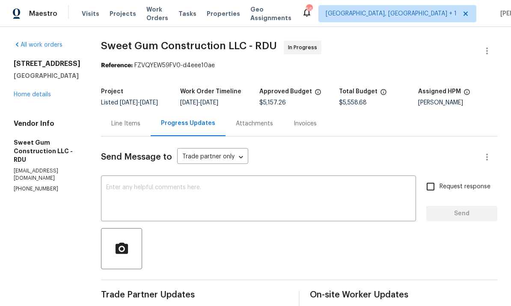
click at [140, 119] on div "Line Items" at bounding box center [125, 123] width 29 height 9
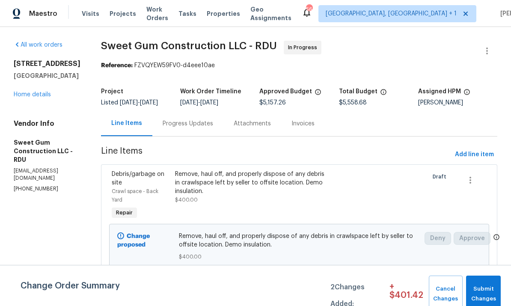
click at [252, 170] on div "Remove, haul off, and properly dispose of any debris in crawlspace left by sell…" at bounding box center [251, 183] width 153 height 26
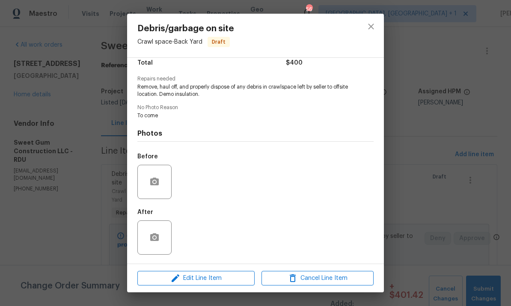
scroll to position [76, 0]
click at [214, 284] on button "Edit Line Item" at bounding box center [195, 278] width 117 height 15
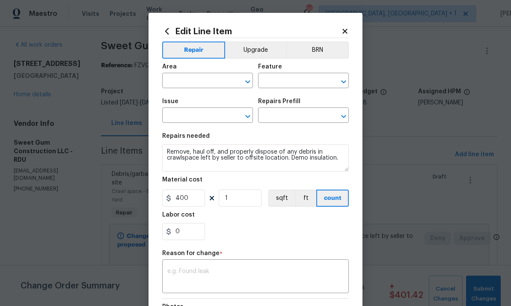
type input "Crawl space"
type input "Back Yard"
type input "Debris/garbage on site"
type input "Remove debris/garbage $100.00"
click at [196, 202] on input "400" at bounding box center [183, 198] width 43 height 17
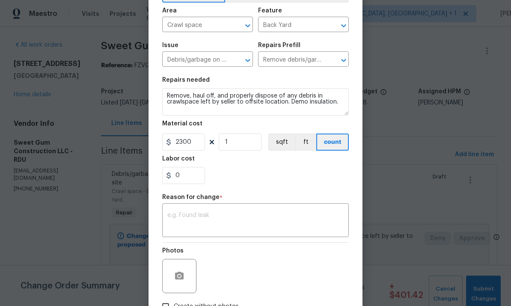
scroll to position [60, 0]
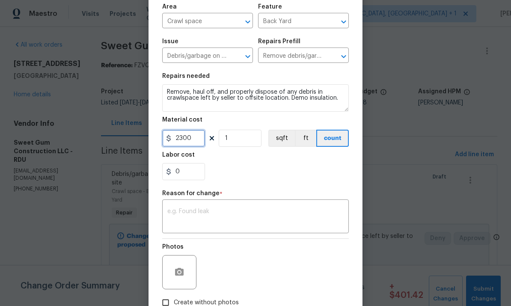
type input "2300"
click at [199, 212] on textarea at bounding box center [255, 217] width 176 height 18
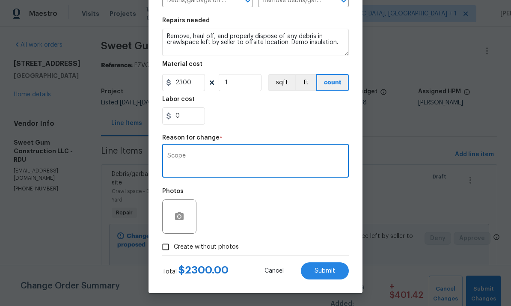
scroll to position [117, 0]
type textarea "Scope"
click at [325, 272] on span "Submit" at bounding box center [325, 271] width 21 height 6
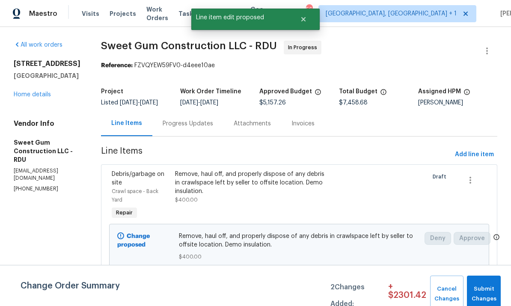
scroll to position [0, 0]
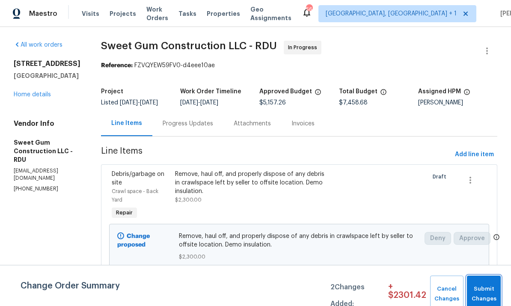
click at [494, 287] on span "Submit Changes" at bounding box center [483, 294] width 25 height 20
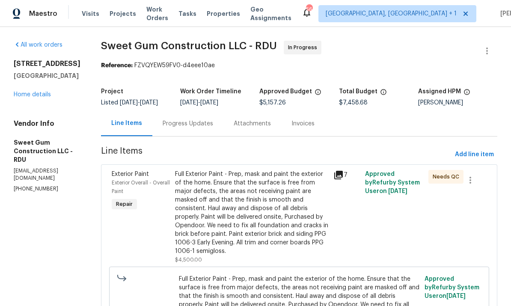
click at [36, 67] on h2 "3721 Suffolk St" at bounding box center [47, 63] width 67 height 9
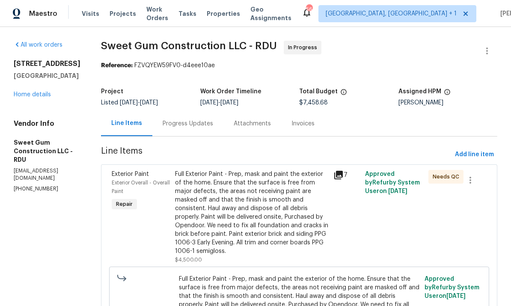
click at [42, 94] on link "Home details" at bounding box center [32, 95] width 37 height 6
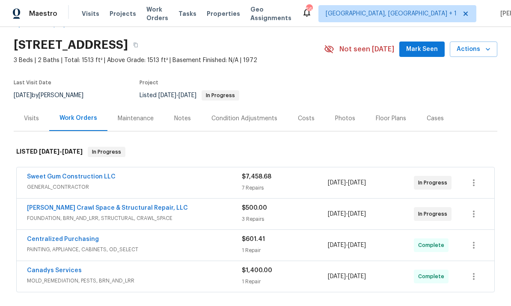
scroll to position [25, 0]
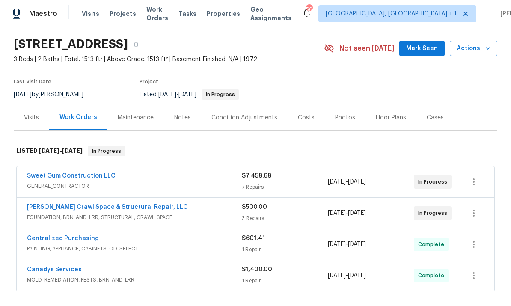
click at [131, 207] on link "Falcone Crawl Space & Structural Repair, LLC" at bounding box center [107, 207] width 161 height 6
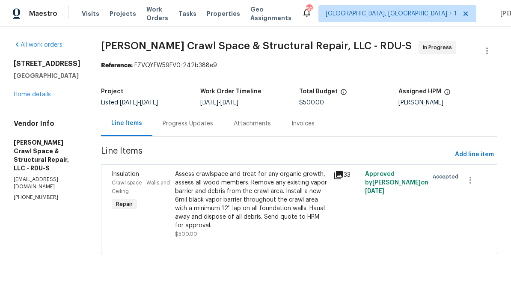
click at [33, 95] on link "Home details" at bounding box center [32, 95] width 37 height 6
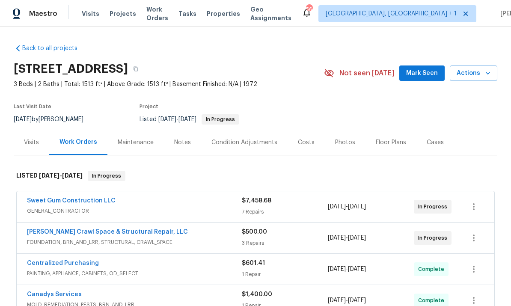
click at [89, 200] on link "Sweet Gum Construction LLC" at bounding box center [71, 201] width 89 height 6
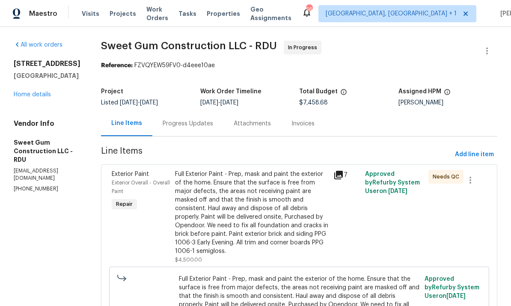
click at [200, 122] on div "Progress Updates" at bounding box center [188, 123] width 50 height 9
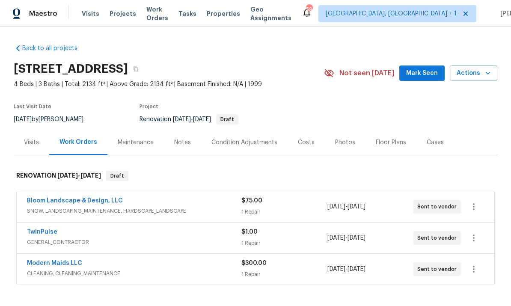
click at [428, 66] on button "Mark Seen" at bounding box center [421, 73] width 45 height 16
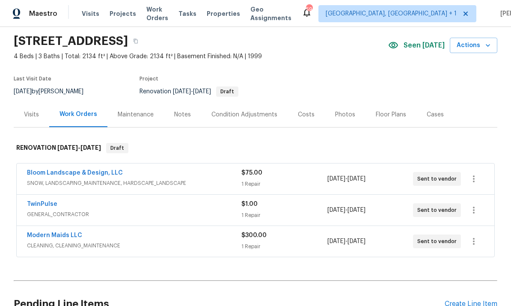
scroll to position [28, 0]
click at [181, 116] on div "Notes" at bounding box center [182, 114] width 17 height 9
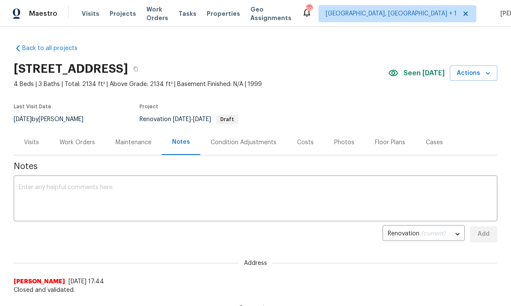
click at [306, 145] on div "Costs" at bounding box center [305, 142] width 17 height 9
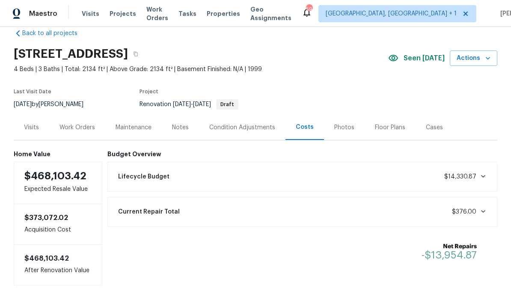
scroll to position [15, 0]
click at [81, 125] on div "Work Orders" at bounding box center [77, 128] width 36 height 9
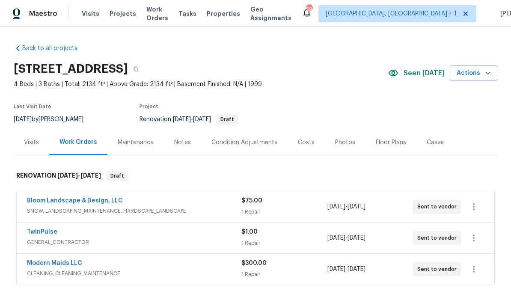
click at [239, 147] on div "Condition Adjustments" at bounding box center [244, 142] width 86 height 25
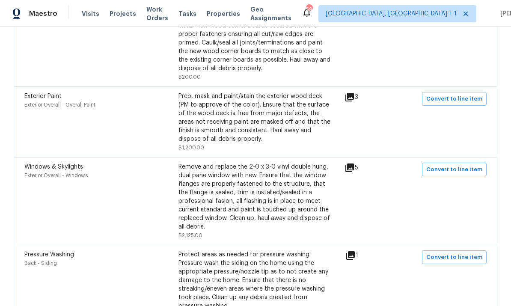
scroll to position [652, 0]
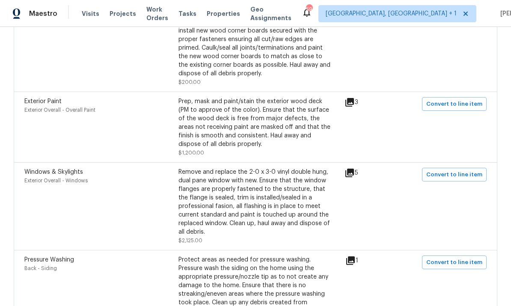
click at [354, 169] on icon at bounding box center [349, 173] width 9 height 9
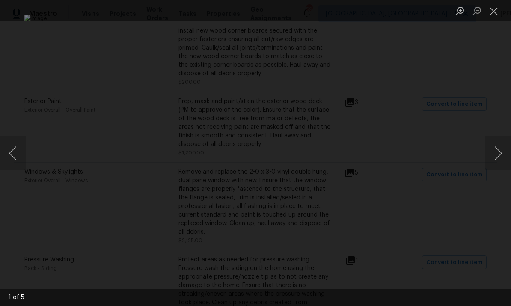
click at [493, 151] on button "Next image" at bounding box center [498, 153] width 26 height 34
click at [494, 153] on button "Next image" at bounding box center [498, 153] width 26 height 34
click at [493, 153] on button "Next image" at bounding box center [498, 153] width 26 height 34
click at [490, 158] on button "Next image" at bounding box center [498, 153] width 26 height 34
click at [491, 216] on div "Lightbox" at bounding box center [255, 153] width 511 height 306
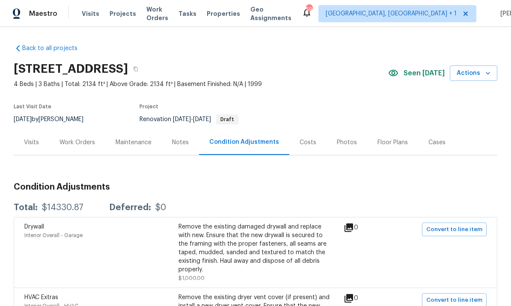
scroll to position [0, 0]
